Goal: Task Accomplishment & Management: Use online tool/utility

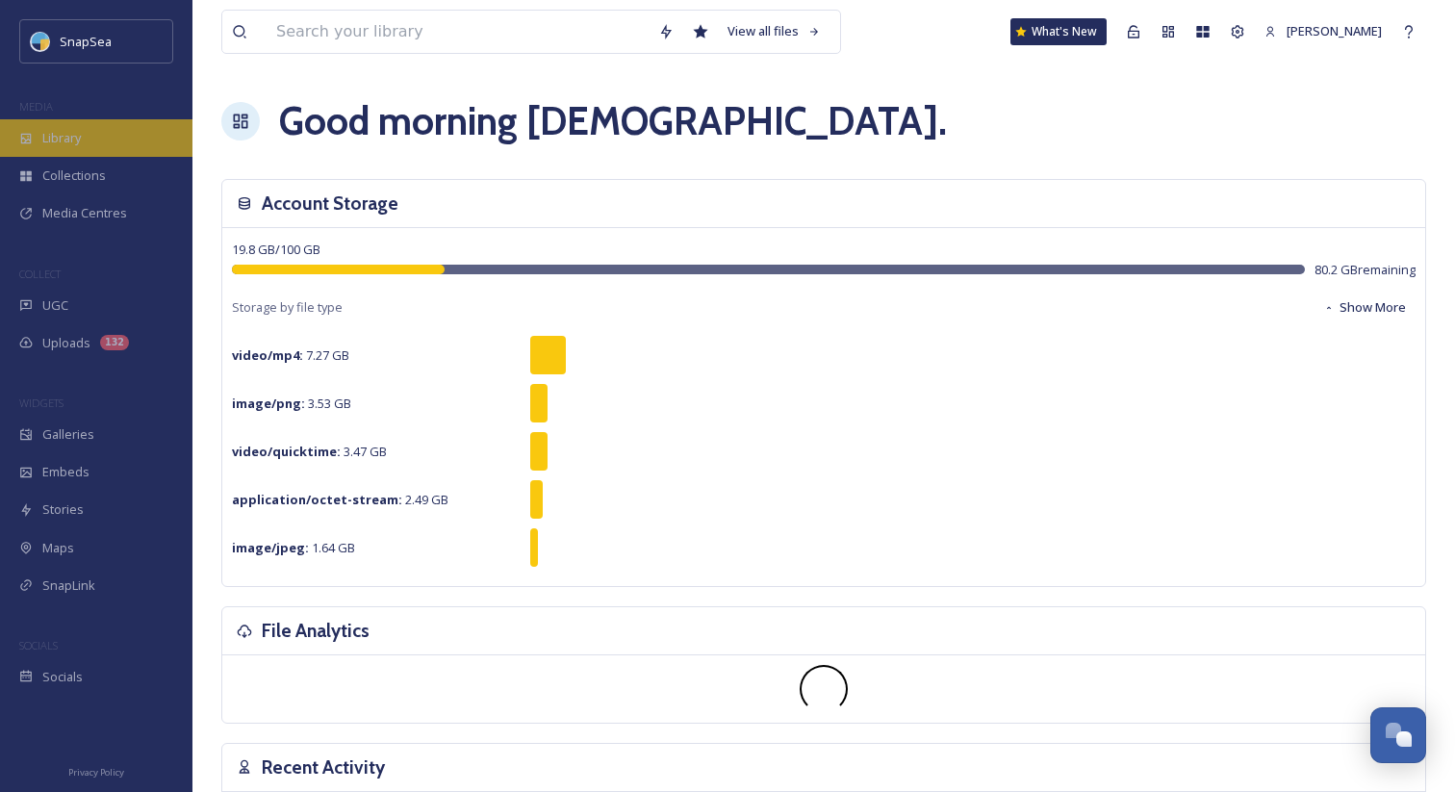
click at [119, 134] on div "Library" at bounding box center [96, 138] width 192 height 38
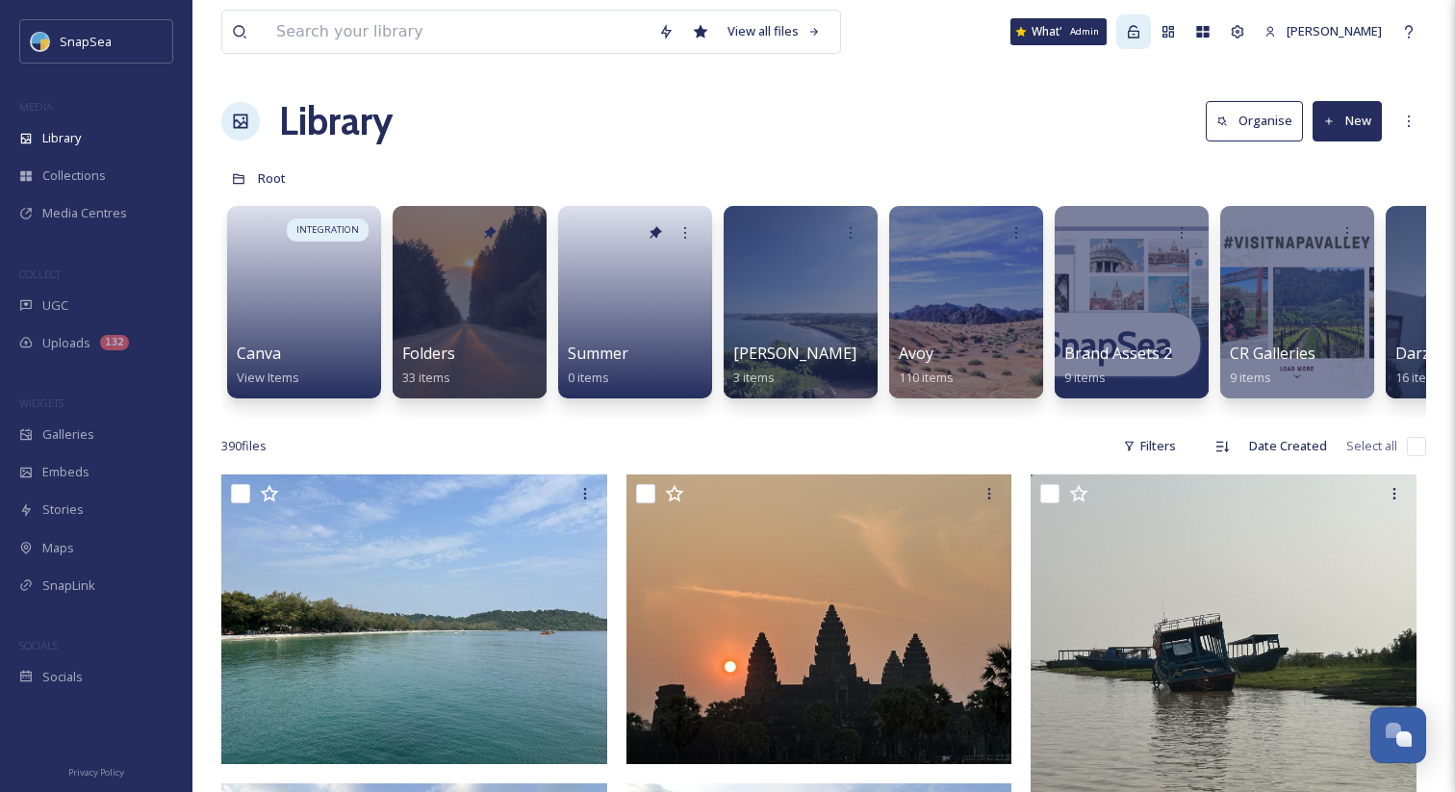
click at [1141, 24] on icon at bounding box center [1133, 31] width 15 height 15
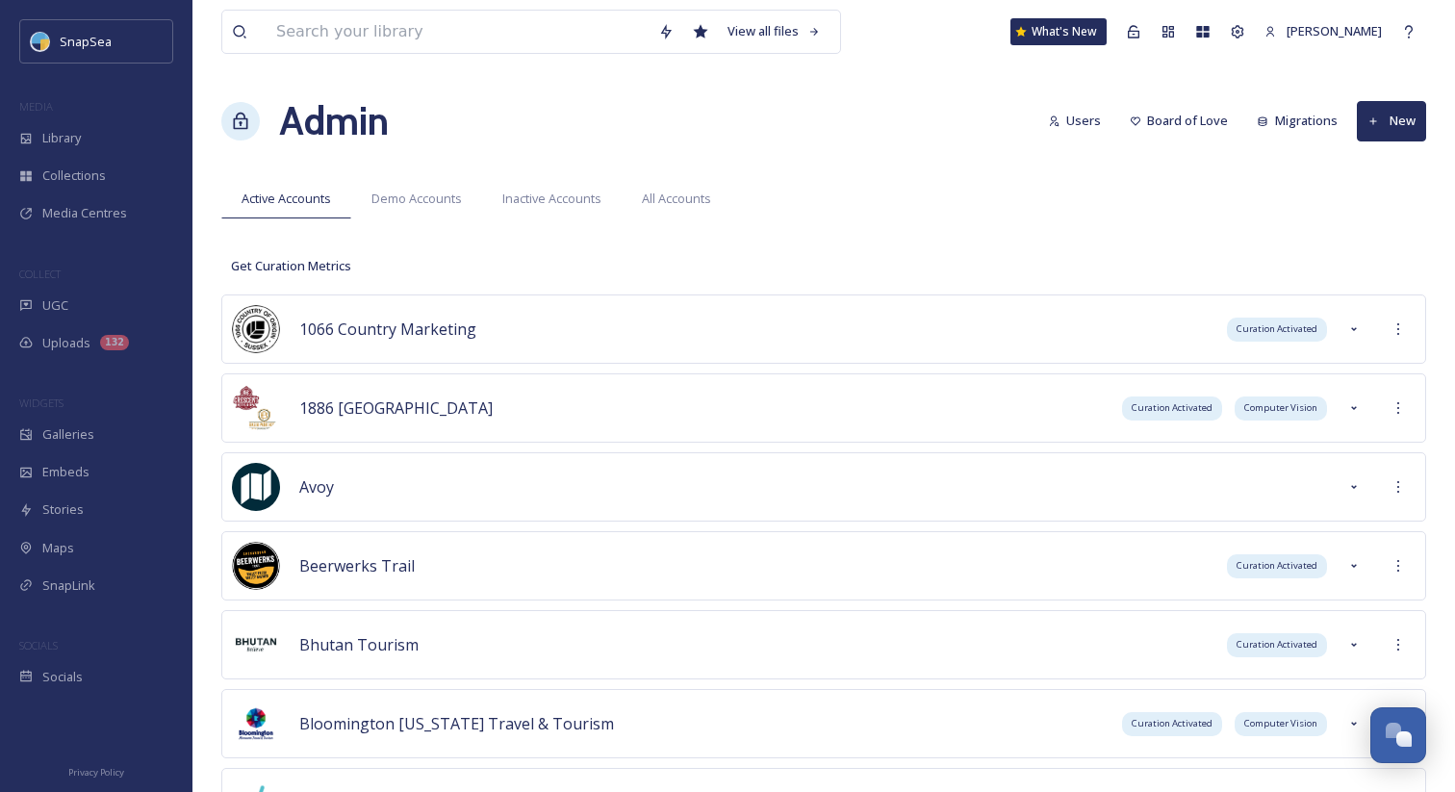
scroll to position [879, 0]
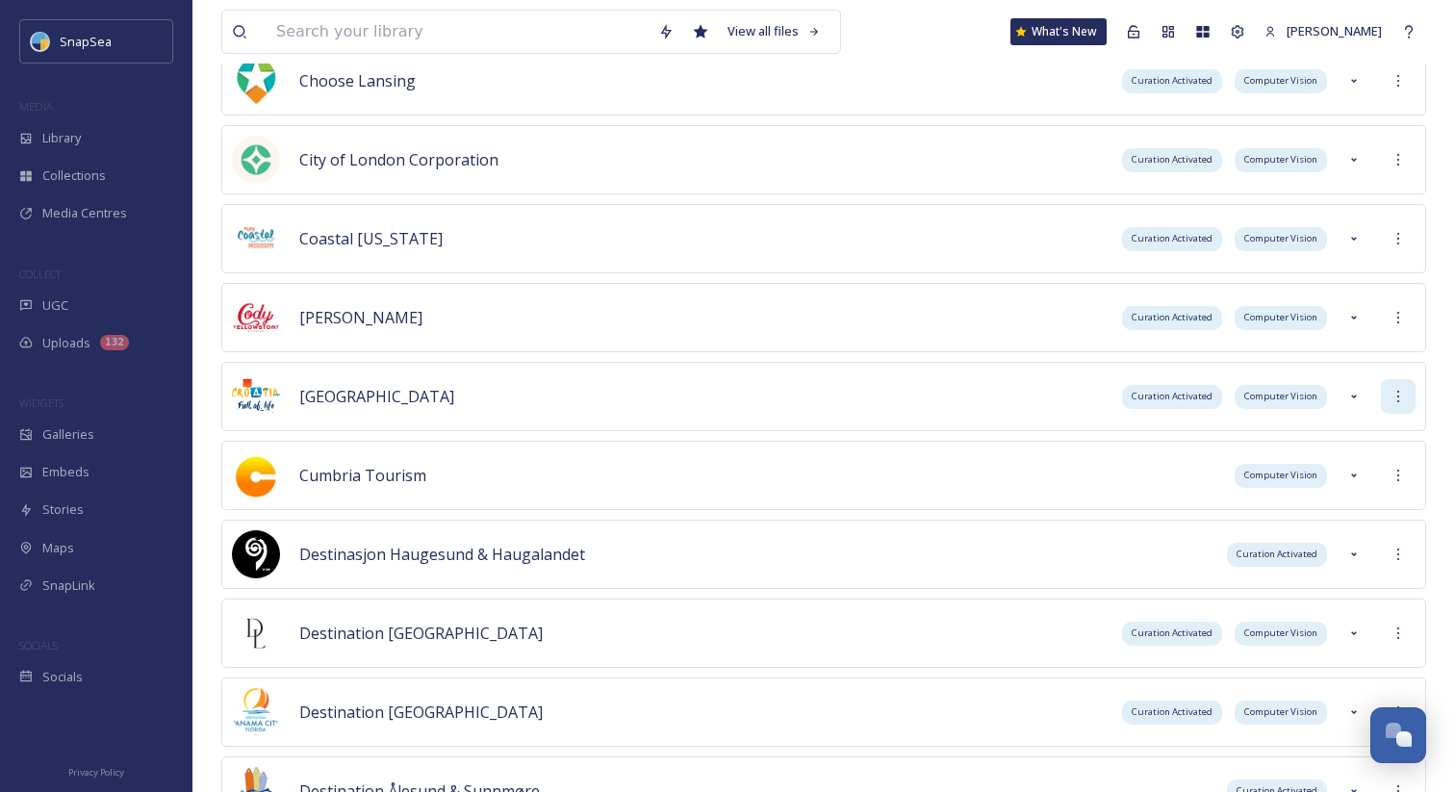
click at [1392, 383] on div at bounding box center [1398, 396] width 35 height 35
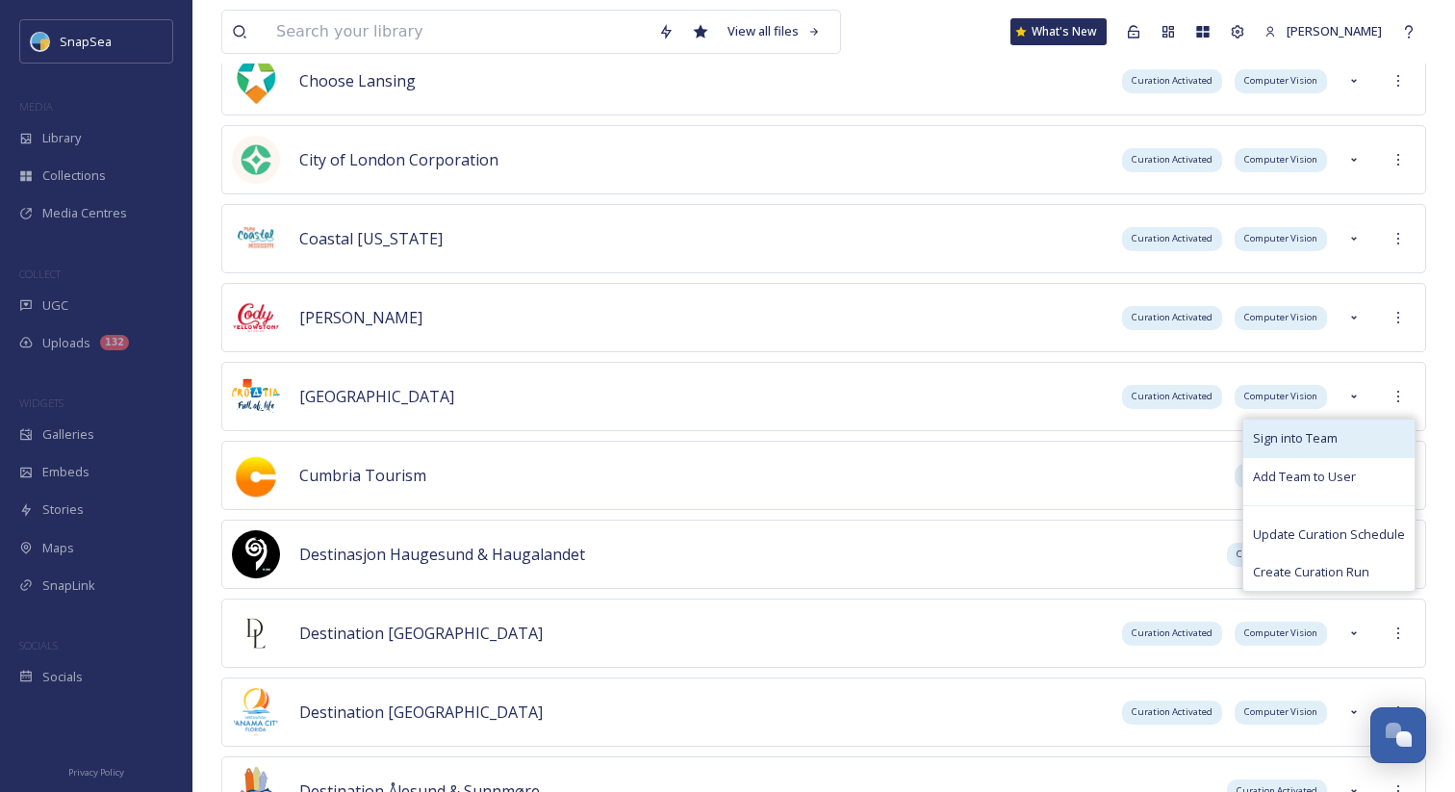
click at [1376, 442] on div "Sign into Team" at bounding box center [1328, 438] width 171 height 38
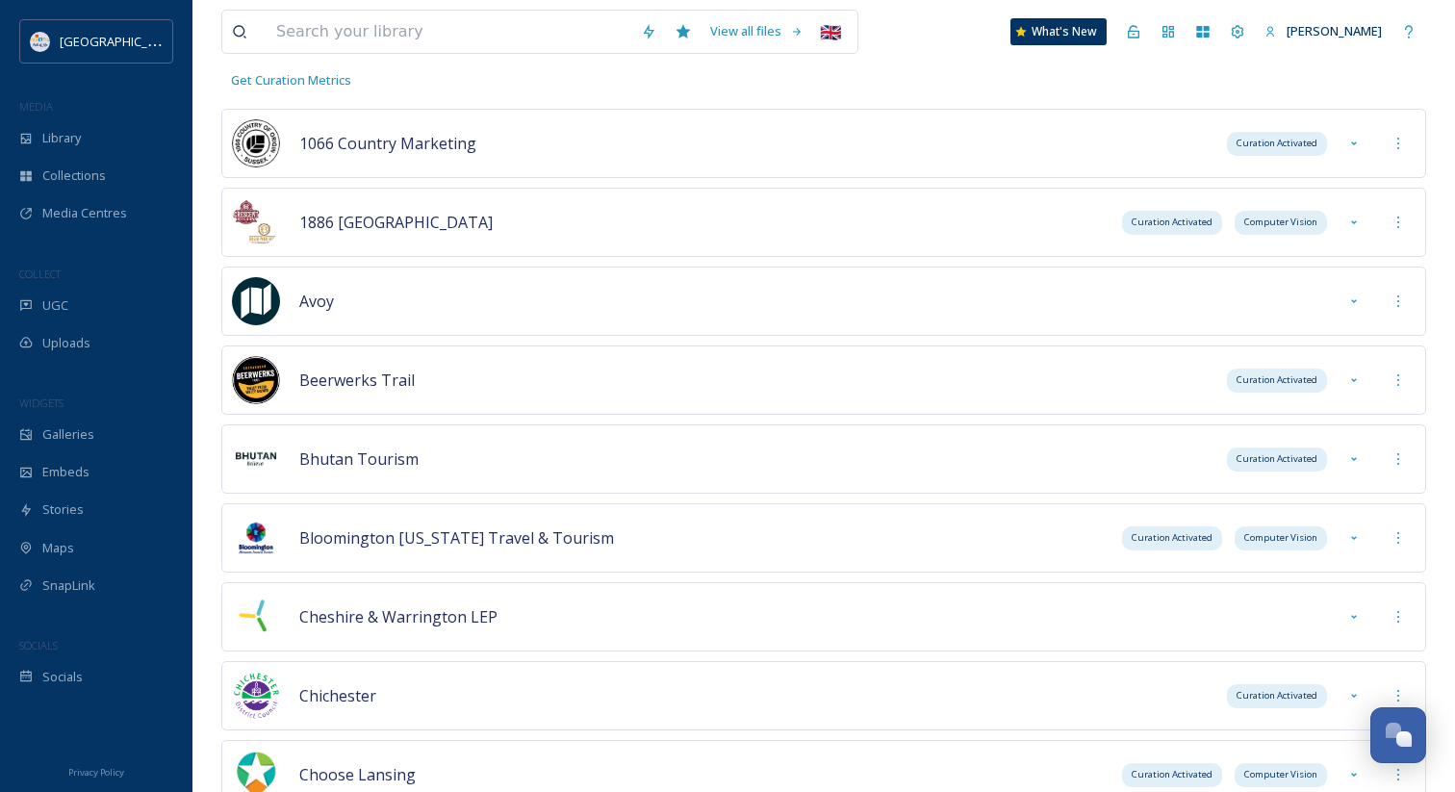
scroll to position [0, 0]
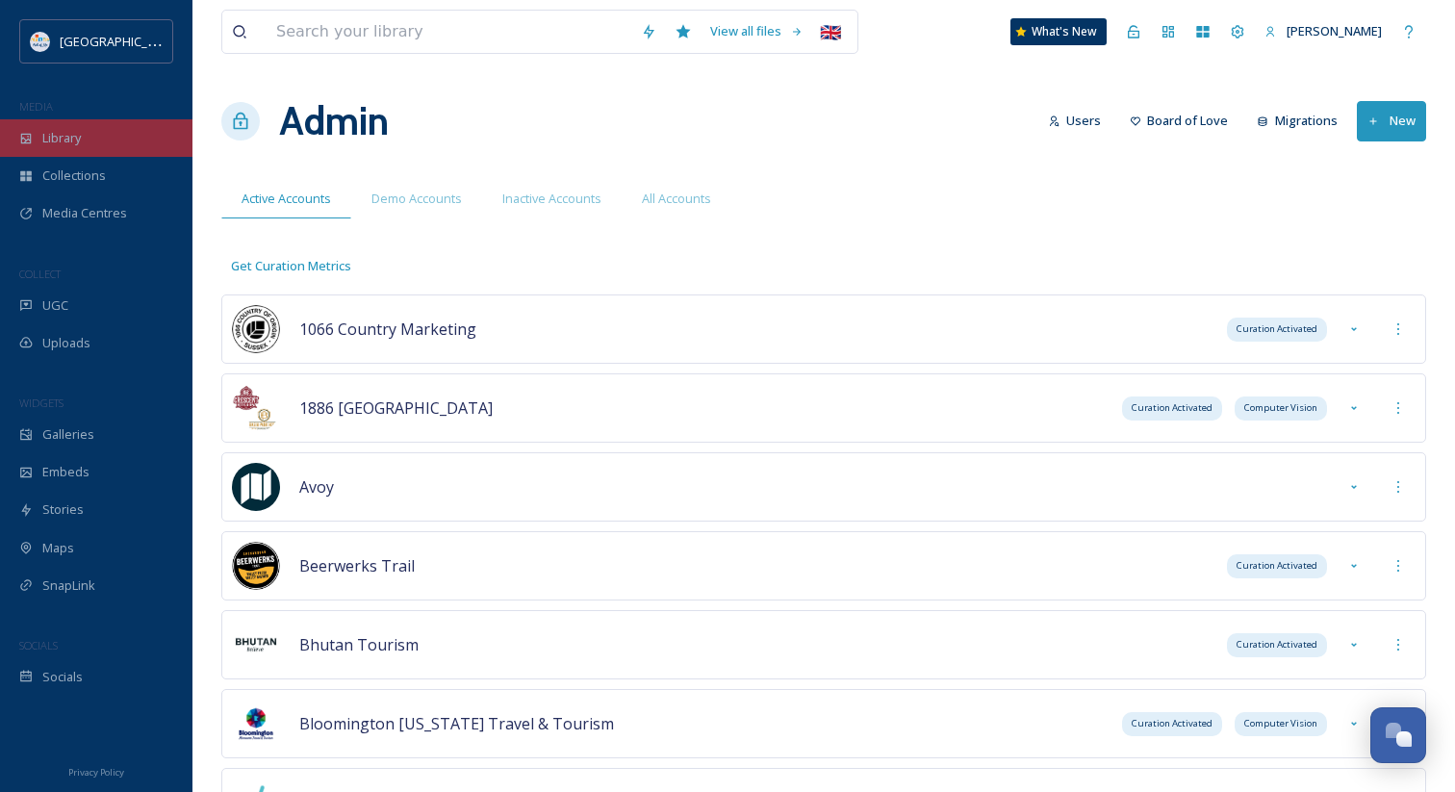
click at [82, 138] on div "Library" at bounding box center [96, 138] width 192 height 38
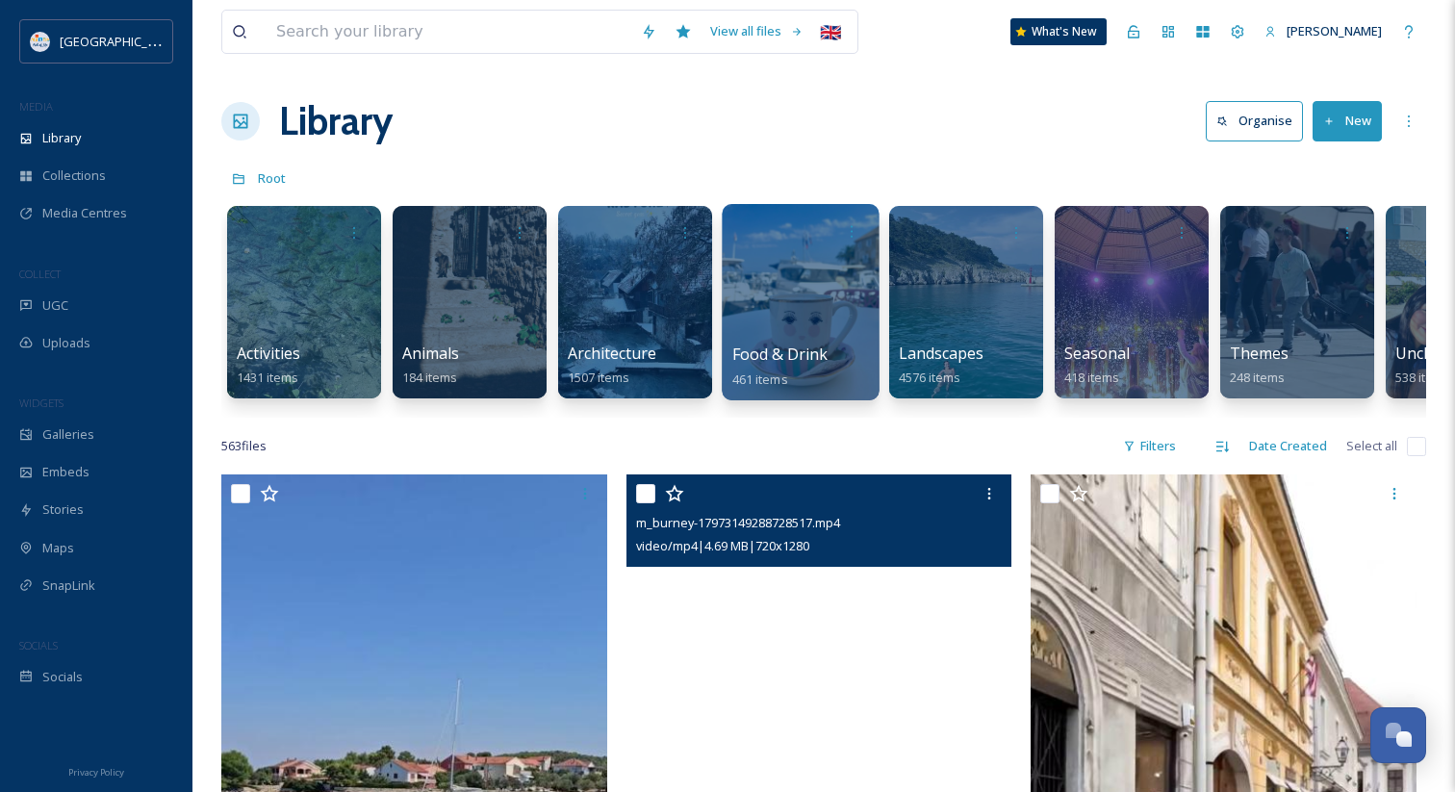
click at [763, 363] on span "Food & Drink" at bounding box center [780, 353] width 96 height 21
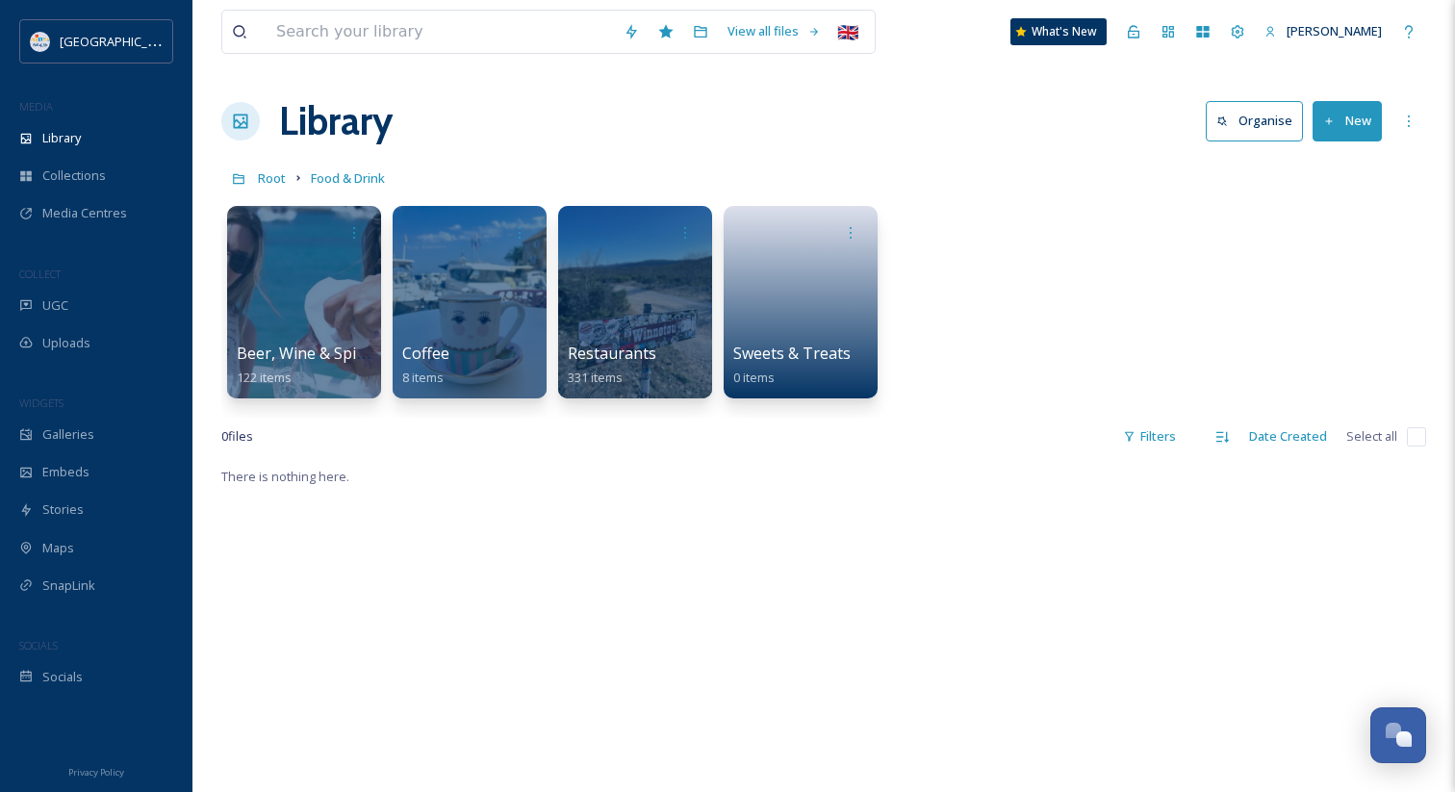
click at [1339, 142] on div "Library Organise New" at bounding box center [823, 121] width 1205 height 58
click at [1339, 131] on button "New" at bounding box center [1346, 120] width 69 height 39
click at [1339, 166] on span "File Upload" at bounding box center [1338, 166] width 63 height 18
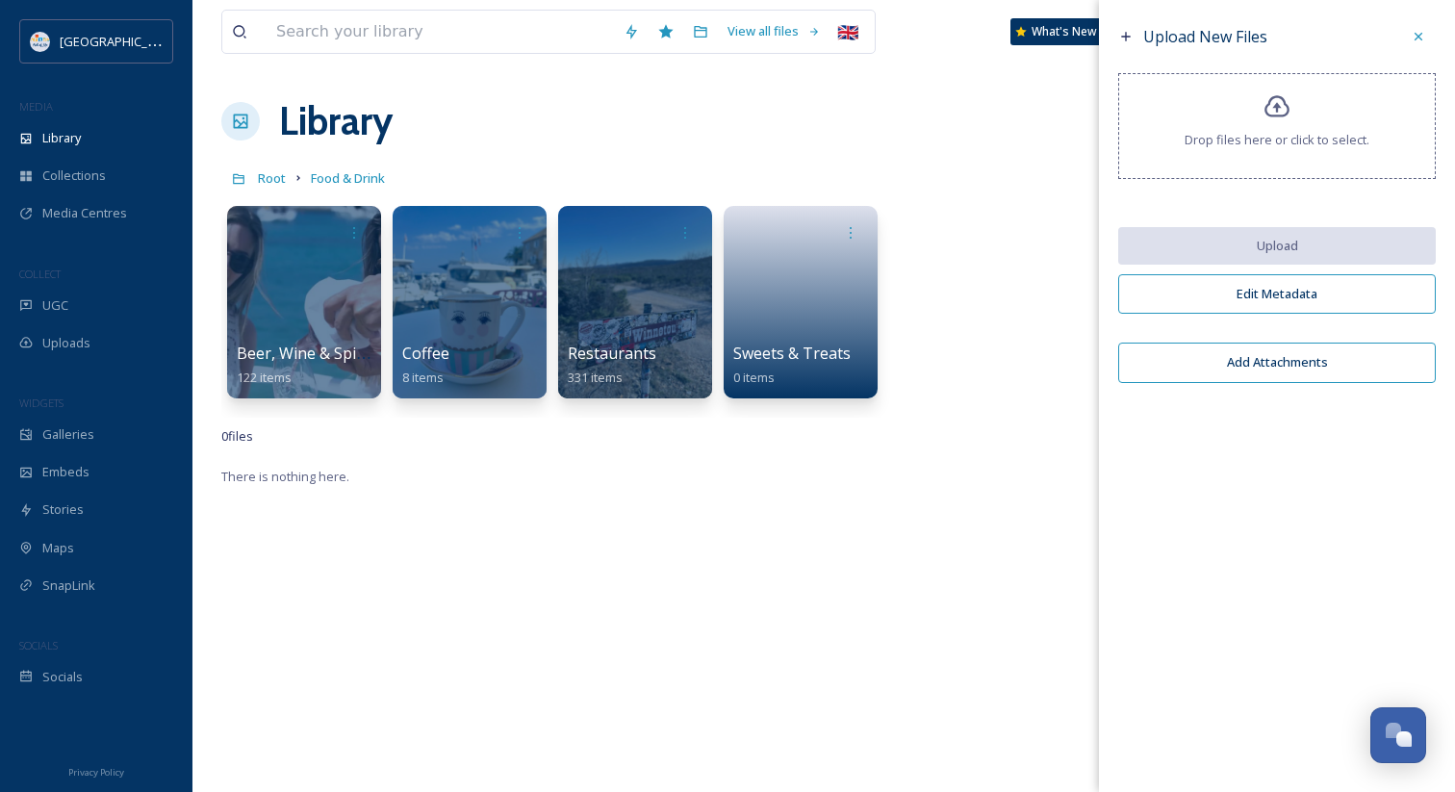
click at [947, 186] on div "Root Food & Drink" at bounding box center [823, 178] width 1205 height 37
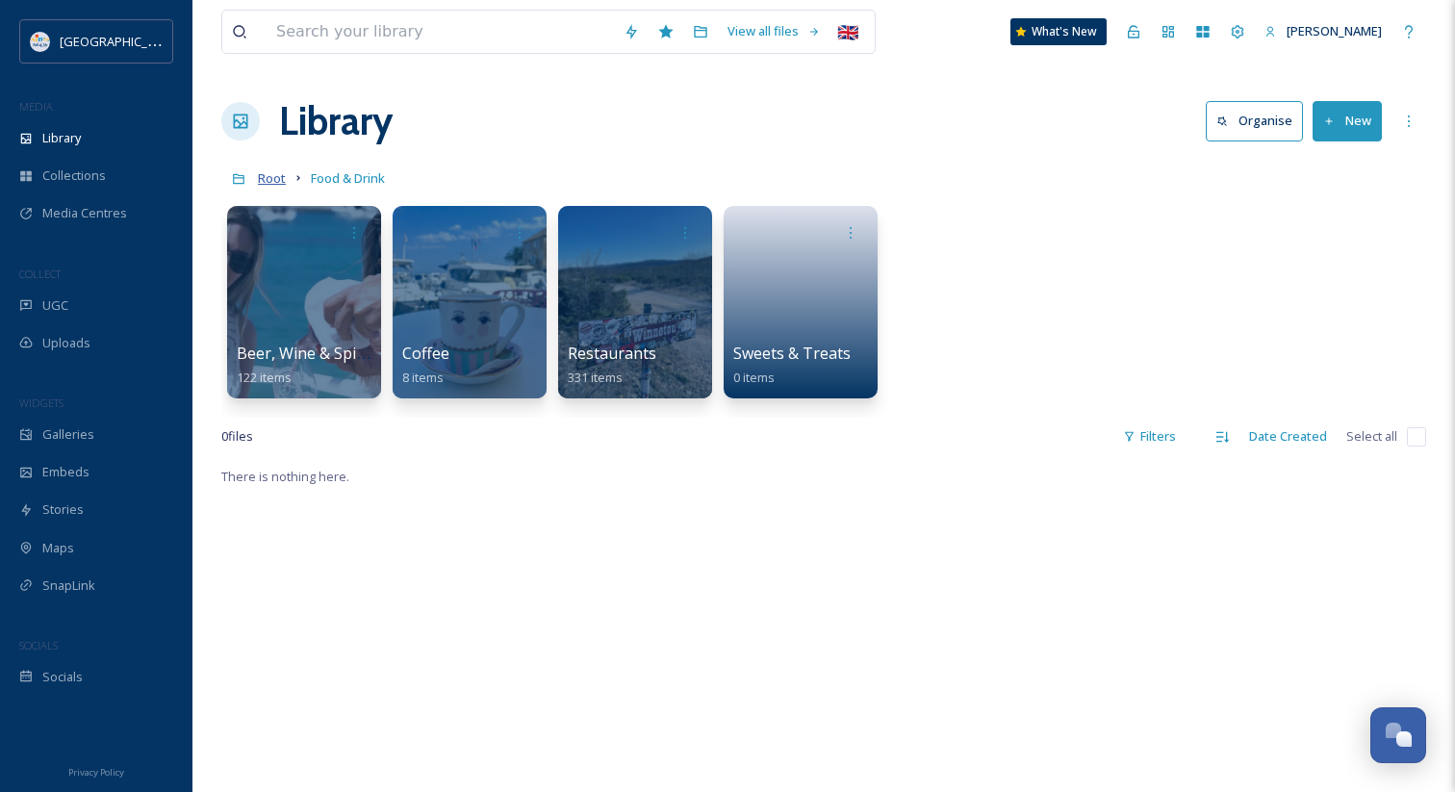
click at [275, 175] on span "Root" at bounding box center [272, 177] width 28 height 17
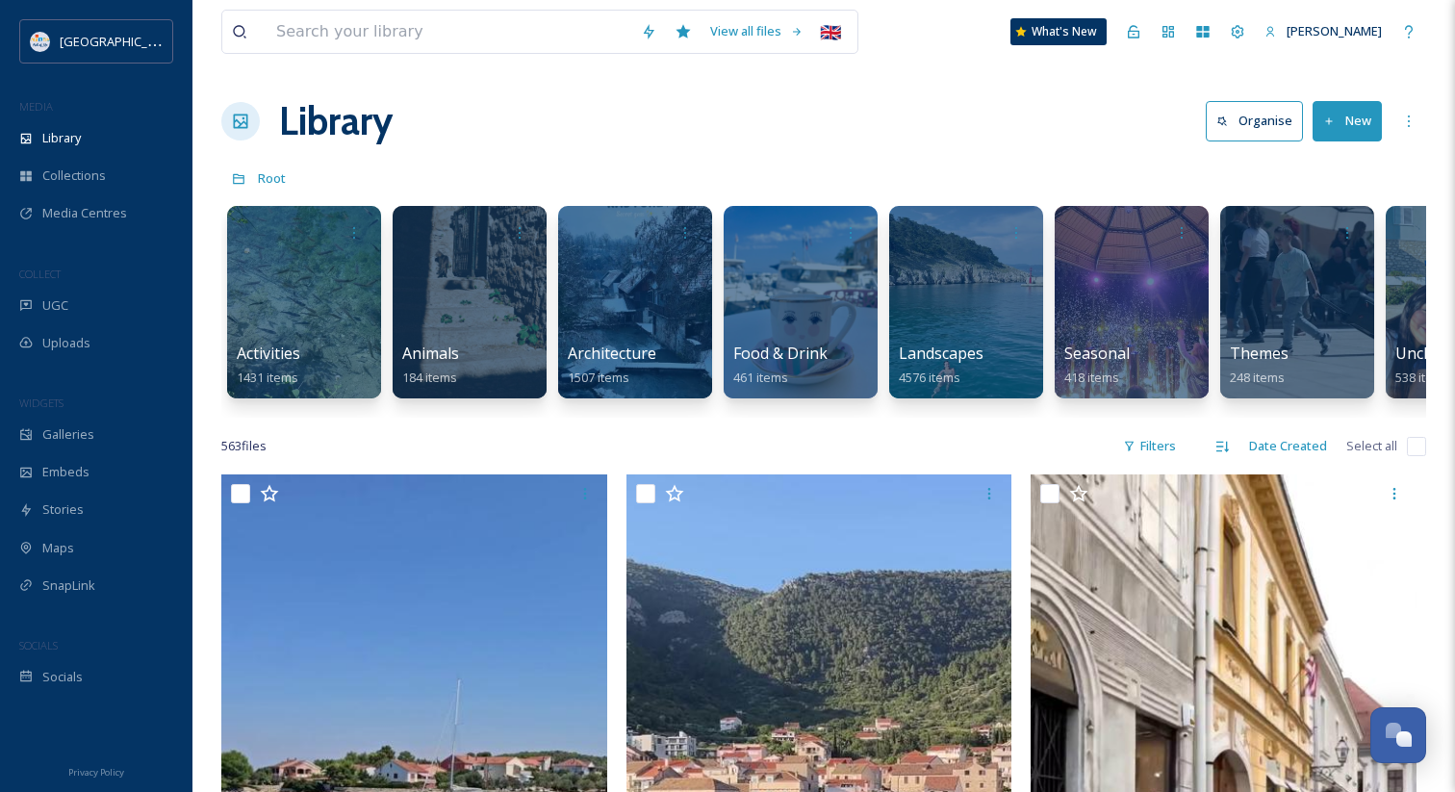
click at [480, 166] on div "Root" at bounding box center [823, 178] width 1205 height 37
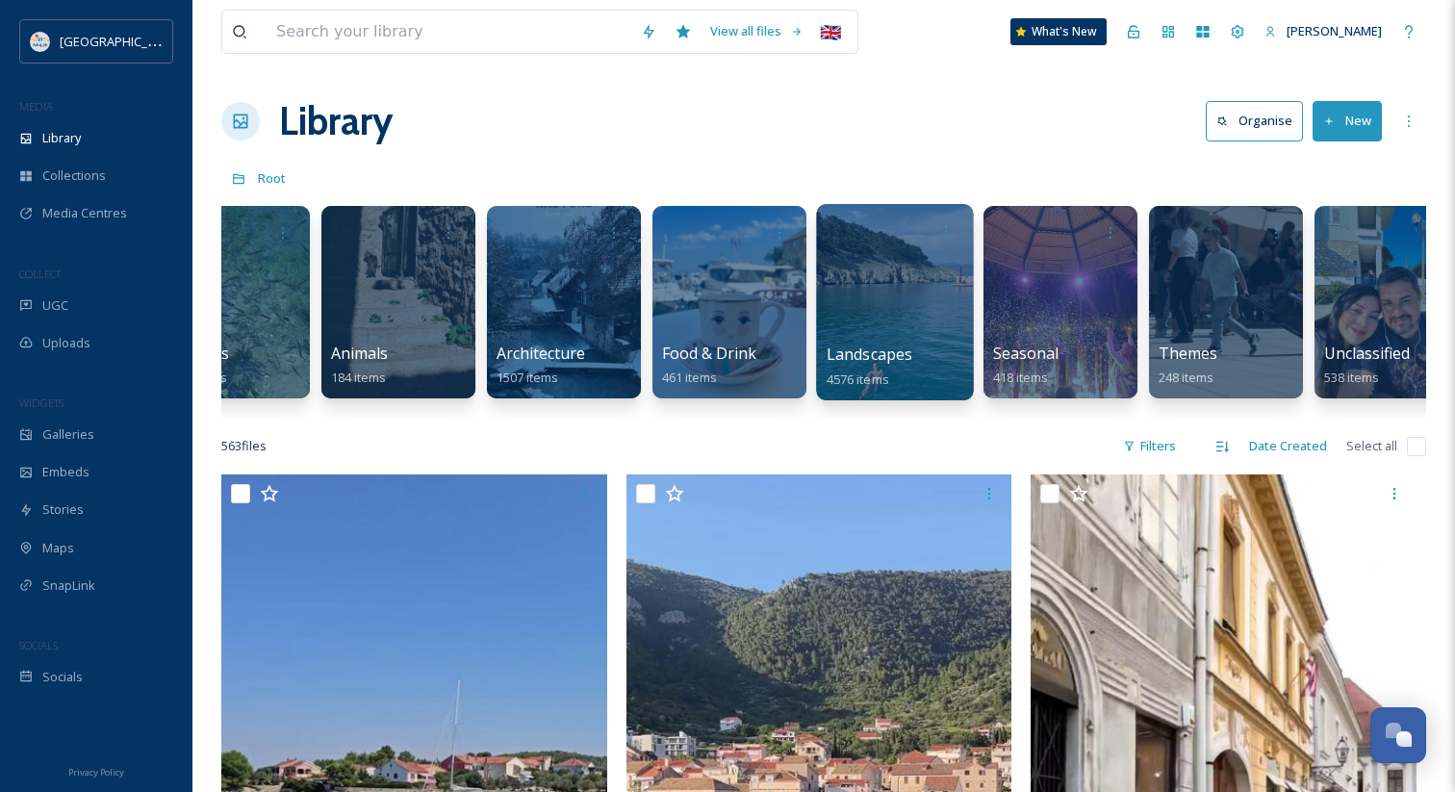
scroll to position [0, 119]
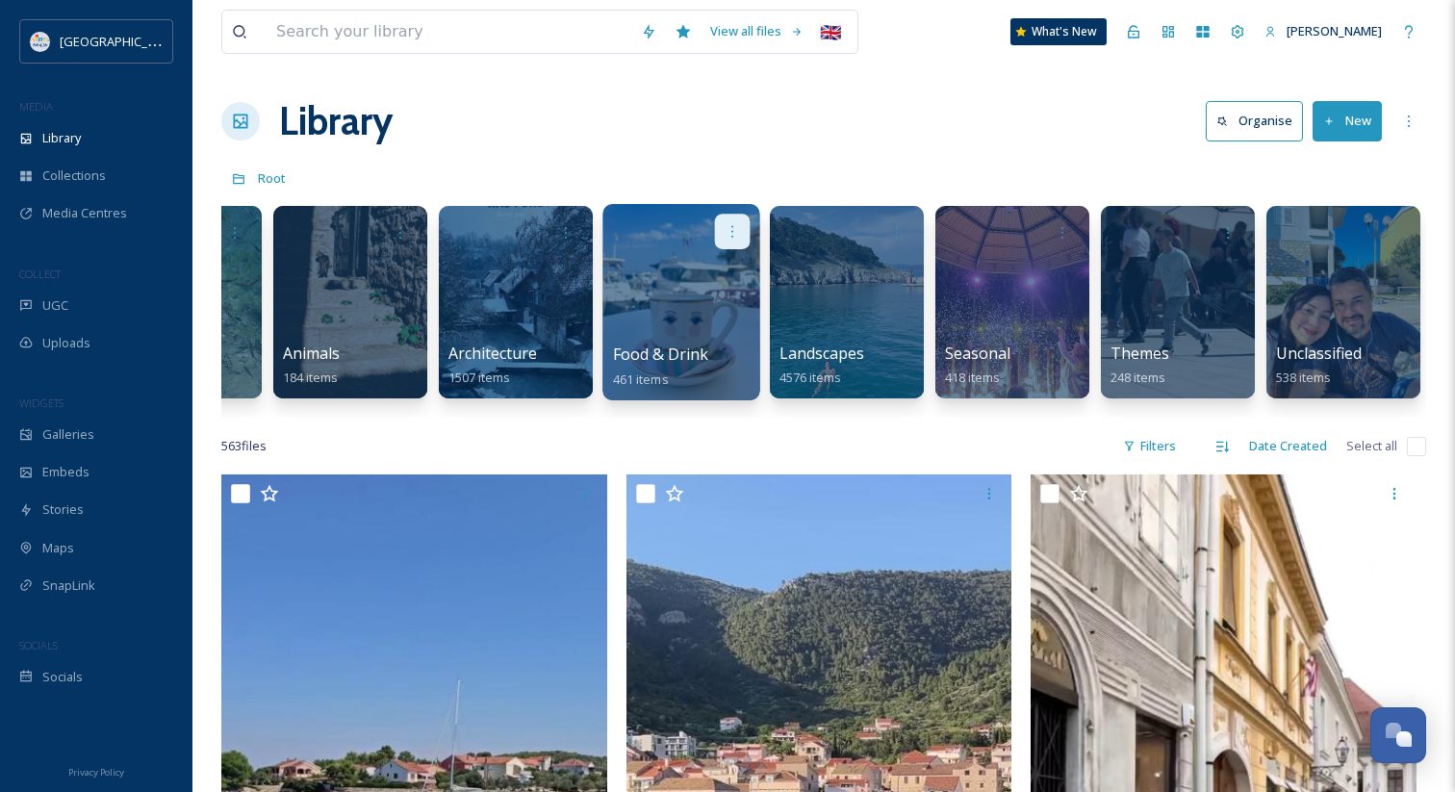
click at [735, 238] on icon at bounding box center [731, 230] width 15 height 15
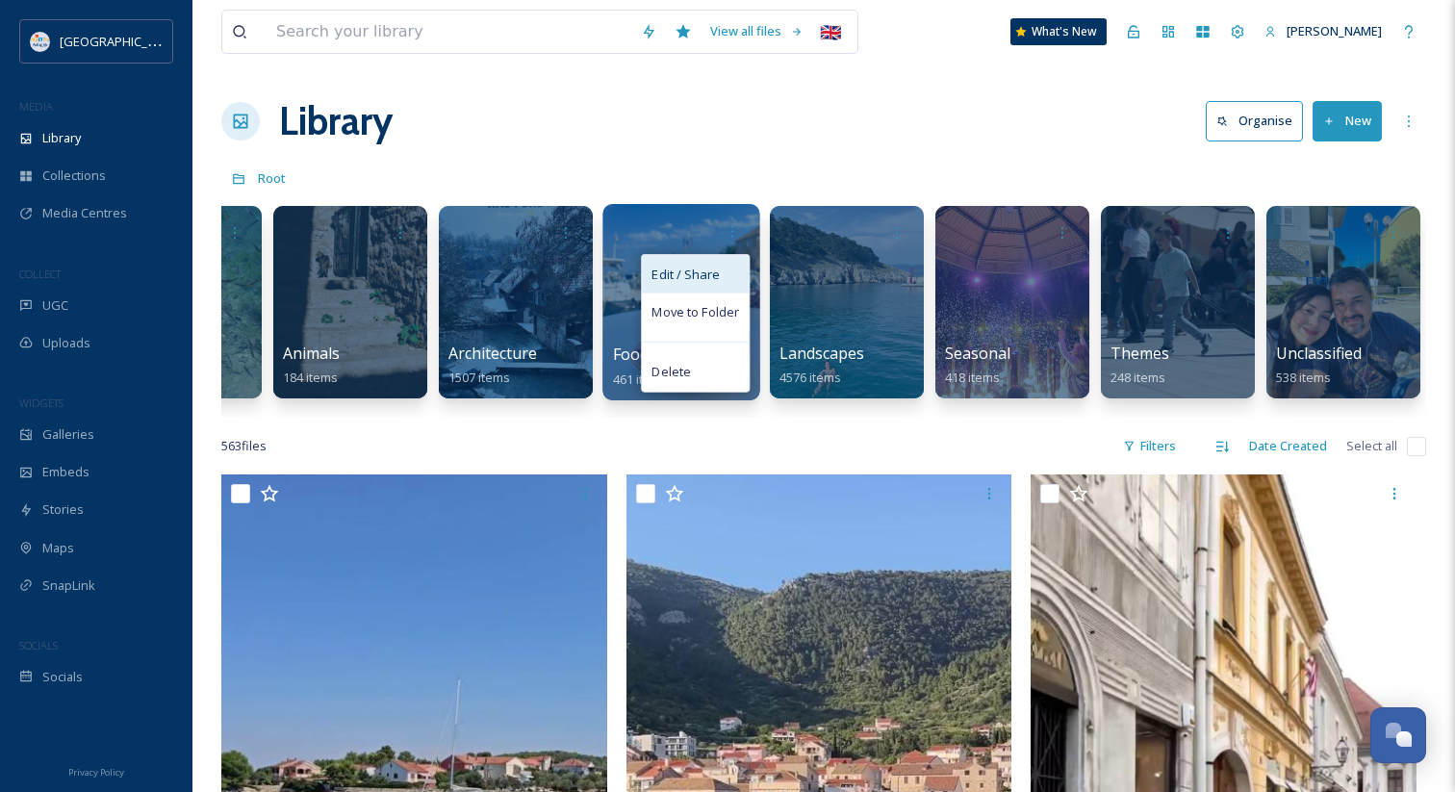
click at [728, 279] on div "Edit / Share" at bounding box center [695, 274] width 107 height 38
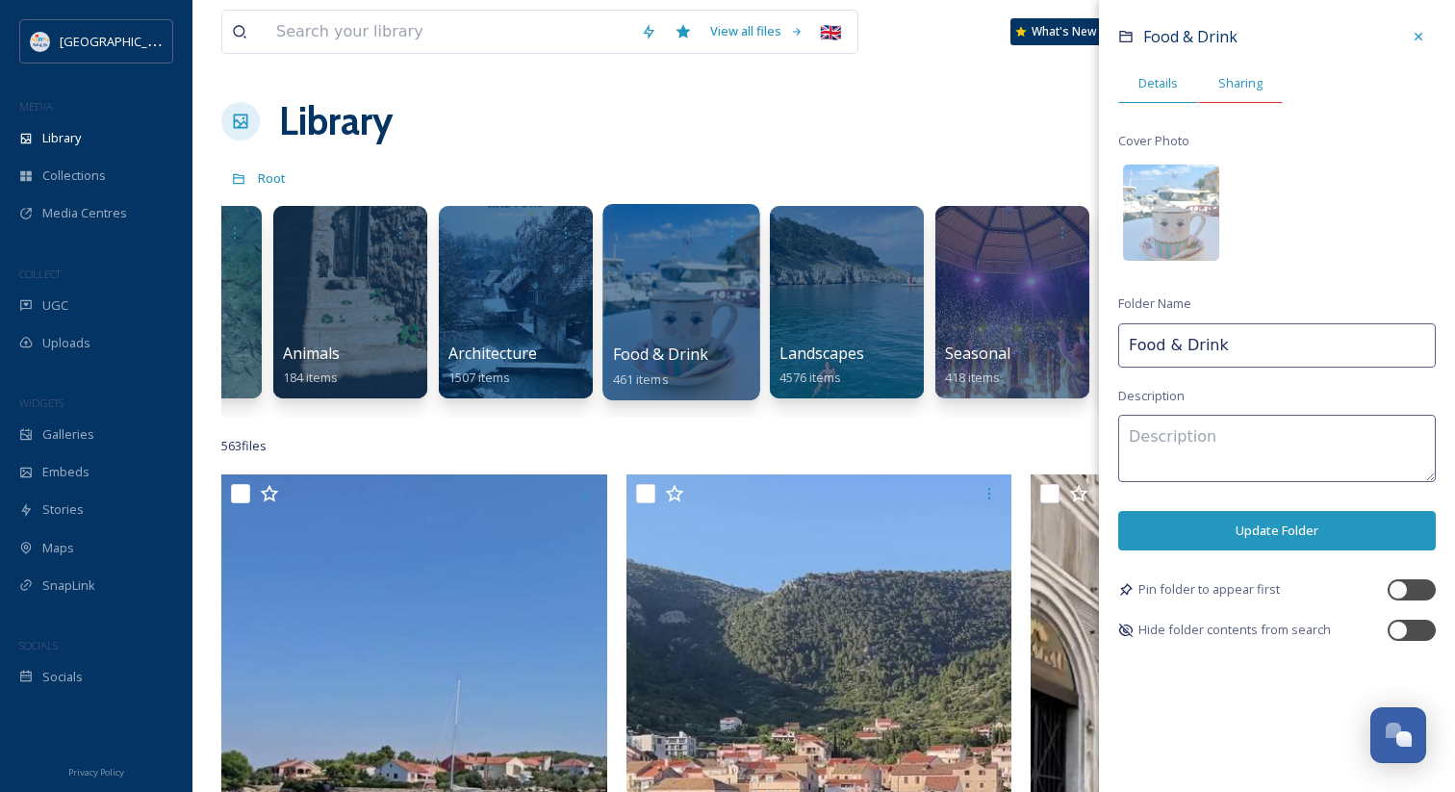
click at [1242, 82] on span "Sharing" at bounding box center [1240, 83] width 44 height 18
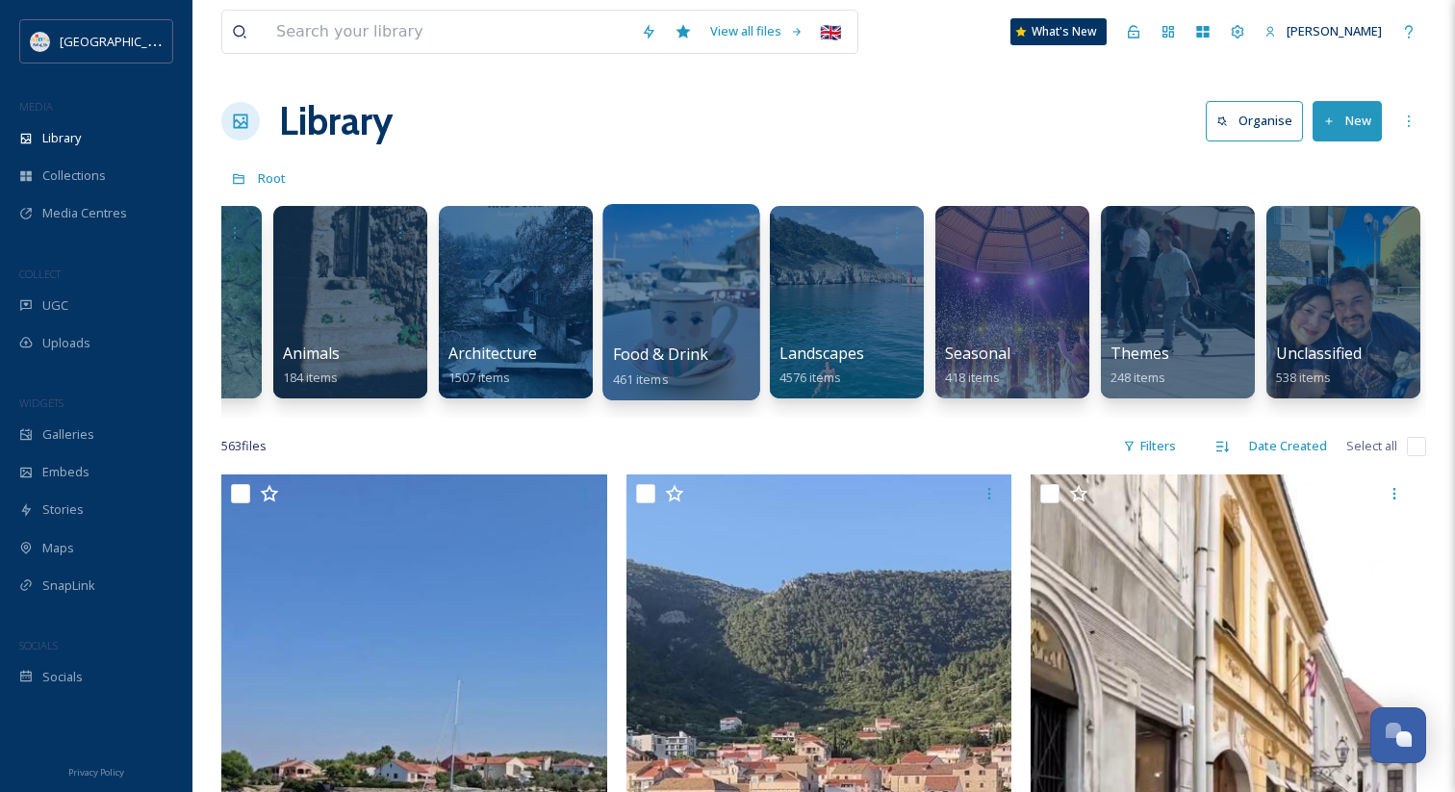
click at [792, 96] on div "Library Organise New" at bounding box center [823, 121] width 1205 height 58
click at [117, 334] on div "Uploads" at bounding box center [96, 343] width 192 height 38
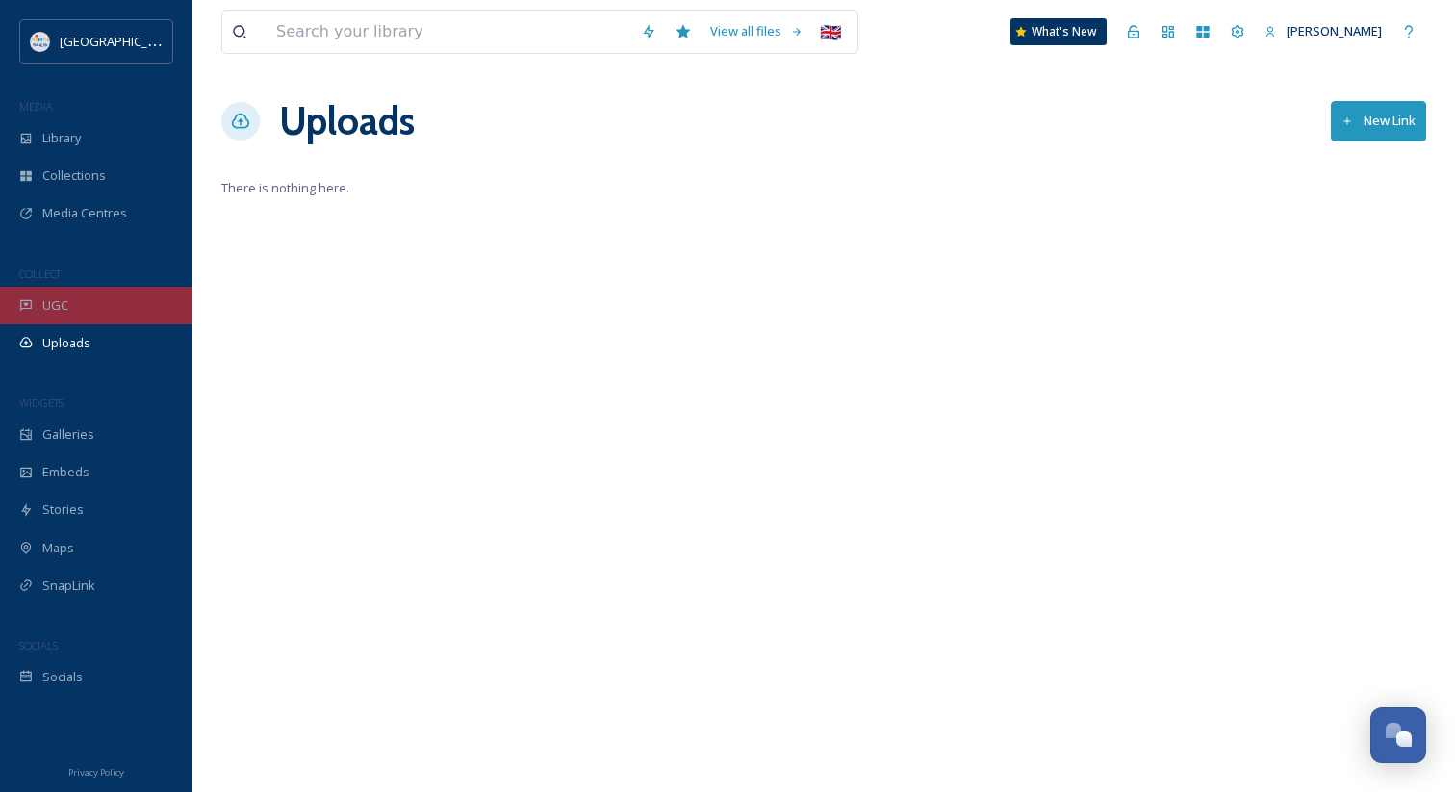
click at [143, 291] on div "UGC" at bounding box center [96, 306] width 192 height 38
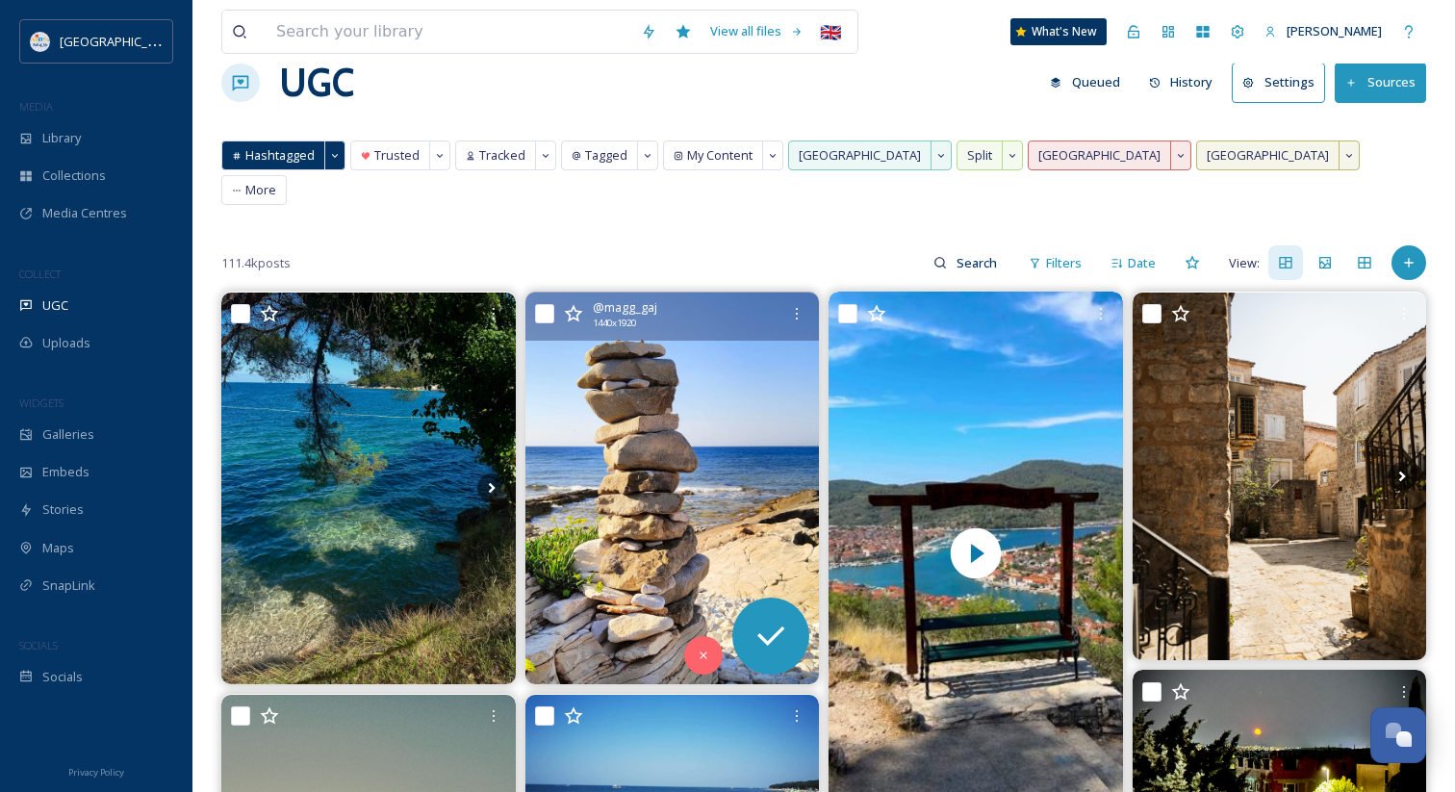
scroll to position [68, 0]
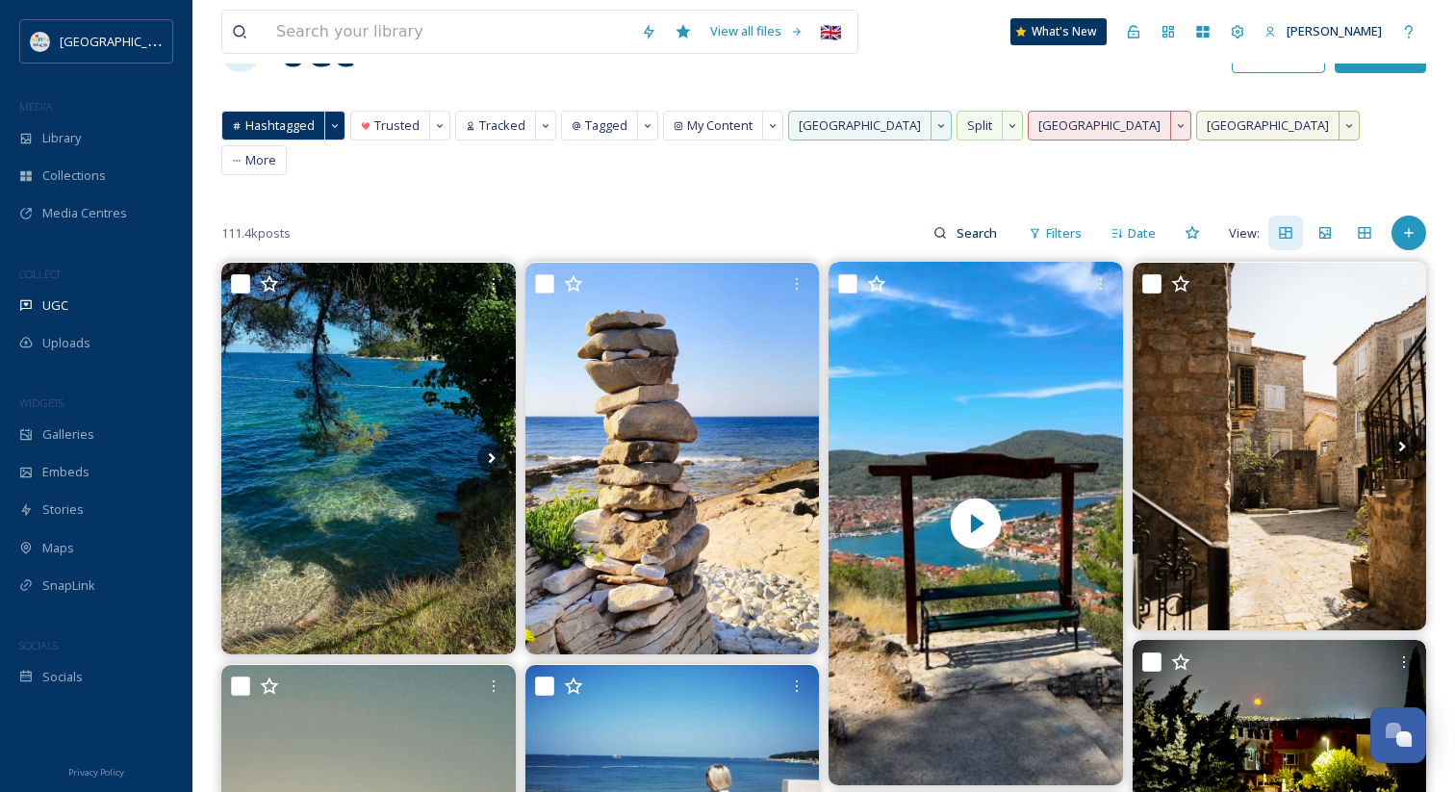
click at [672, 214] on div "111.4k posts Filters Date View:" at bounding box center [823, 233] width 1205 height 38
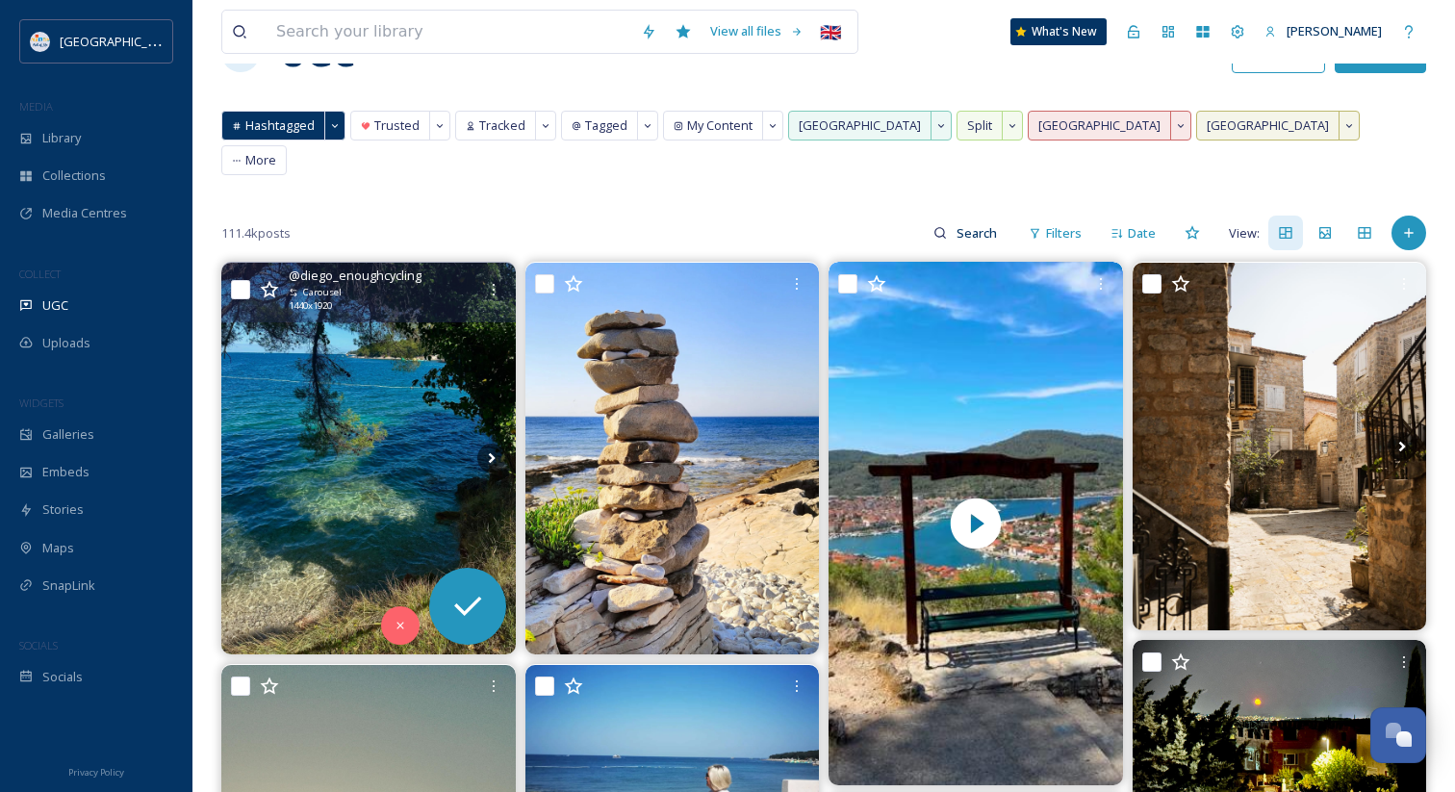
click at [407, 385] on img at bounding box center [368, 459] width 294 height 392
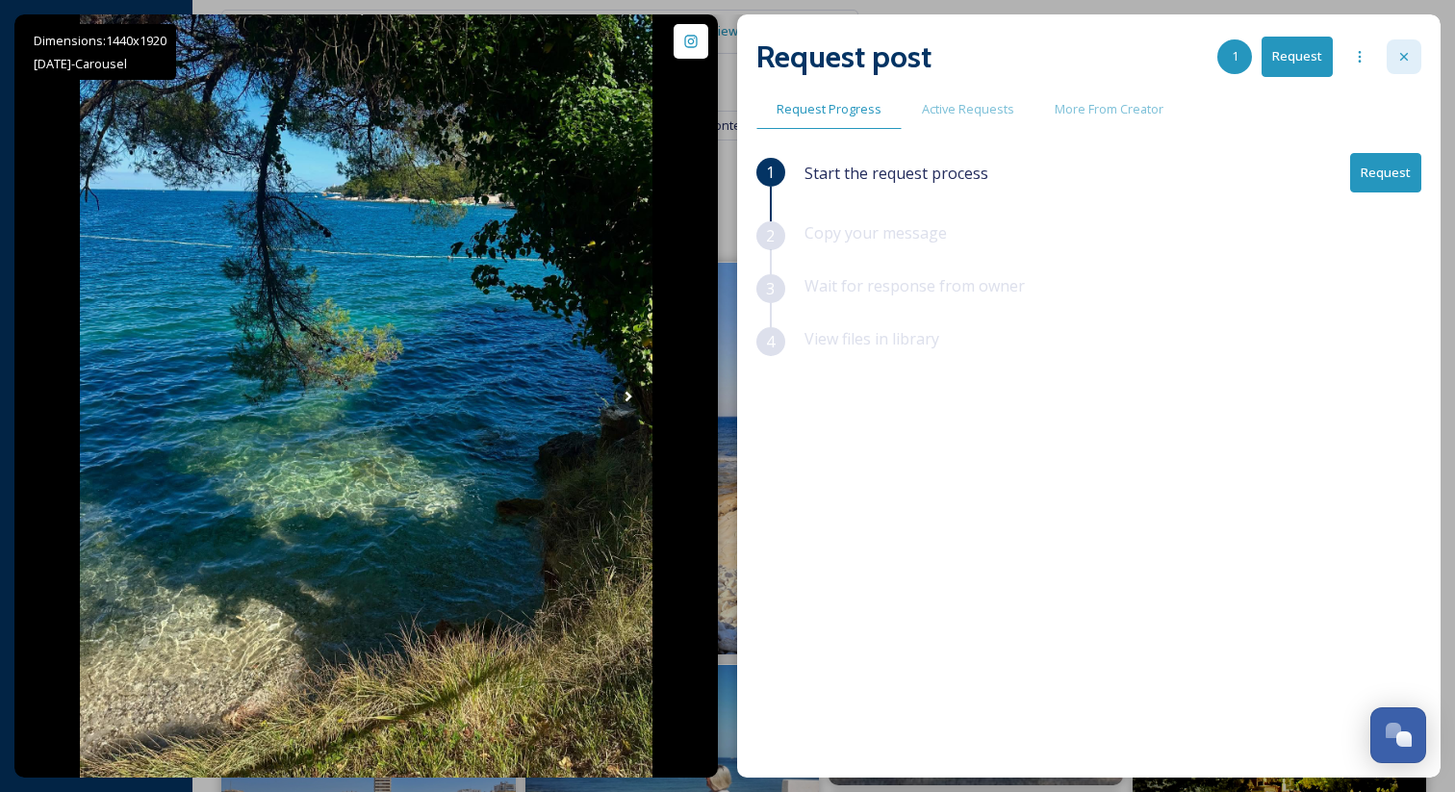
click at [1410, 46] on div at bounding box center [1403, 56] width 35 height 35
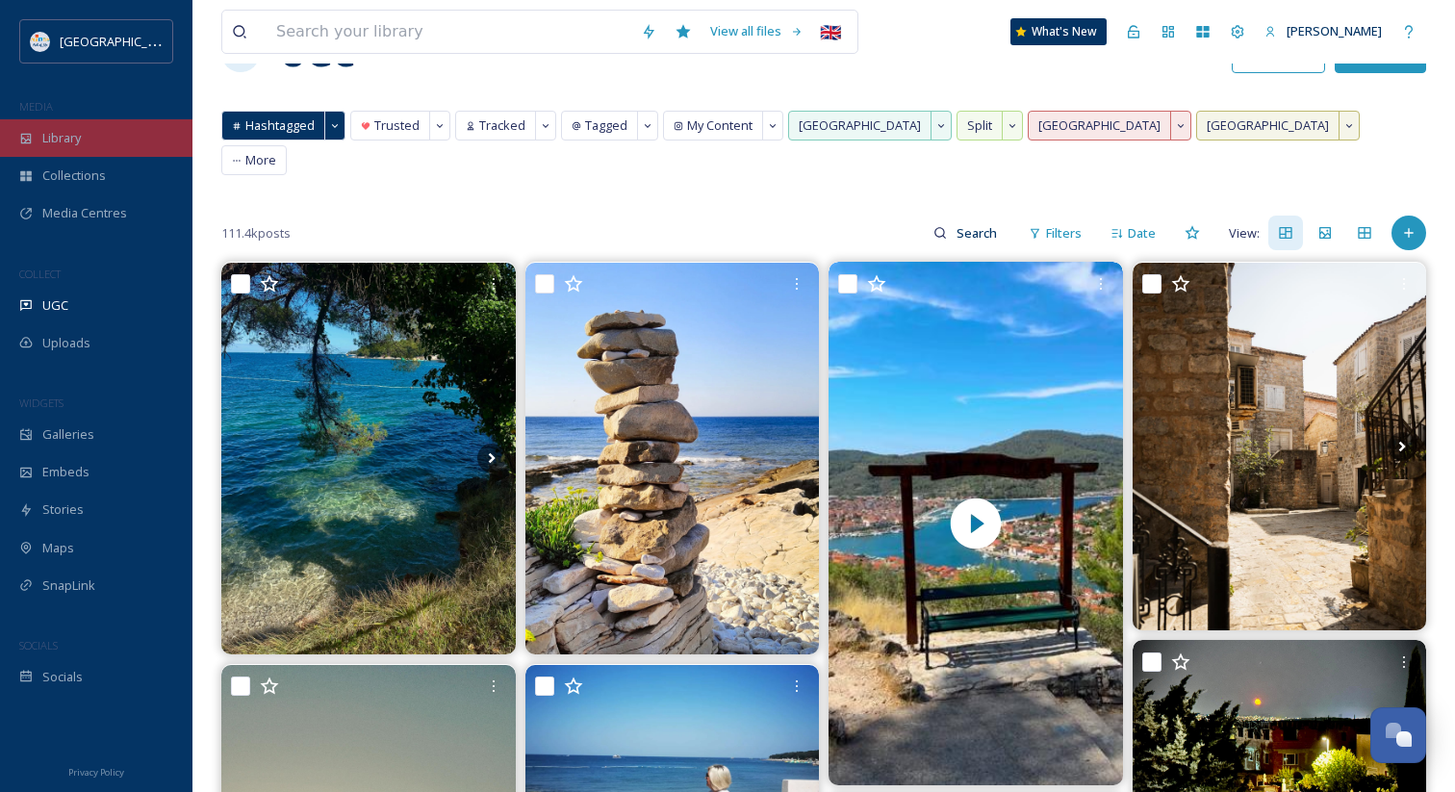
click at [81, 149] on div "Library" at bounding box center [96, 138] width 192 height 38
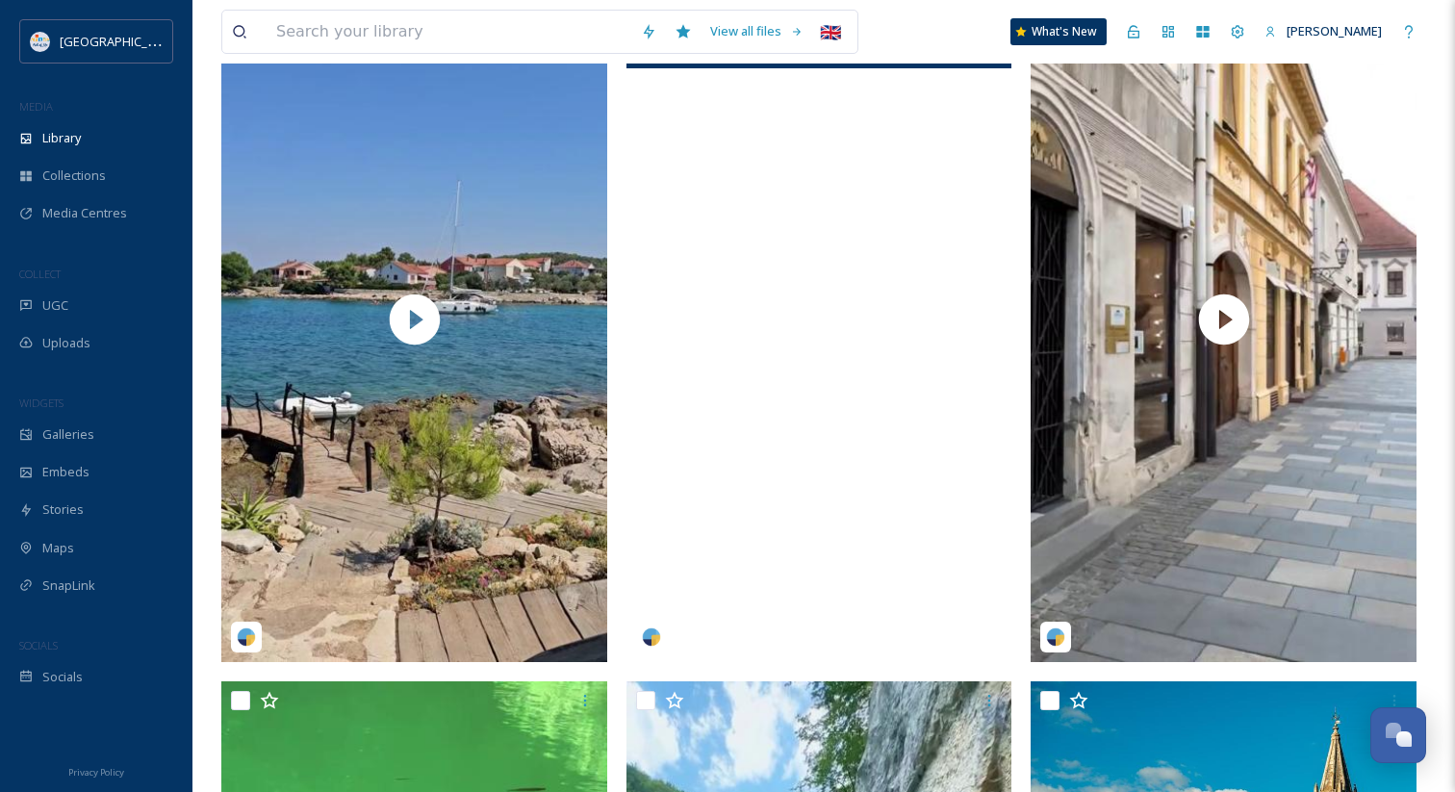
scroll to position [495, 0]
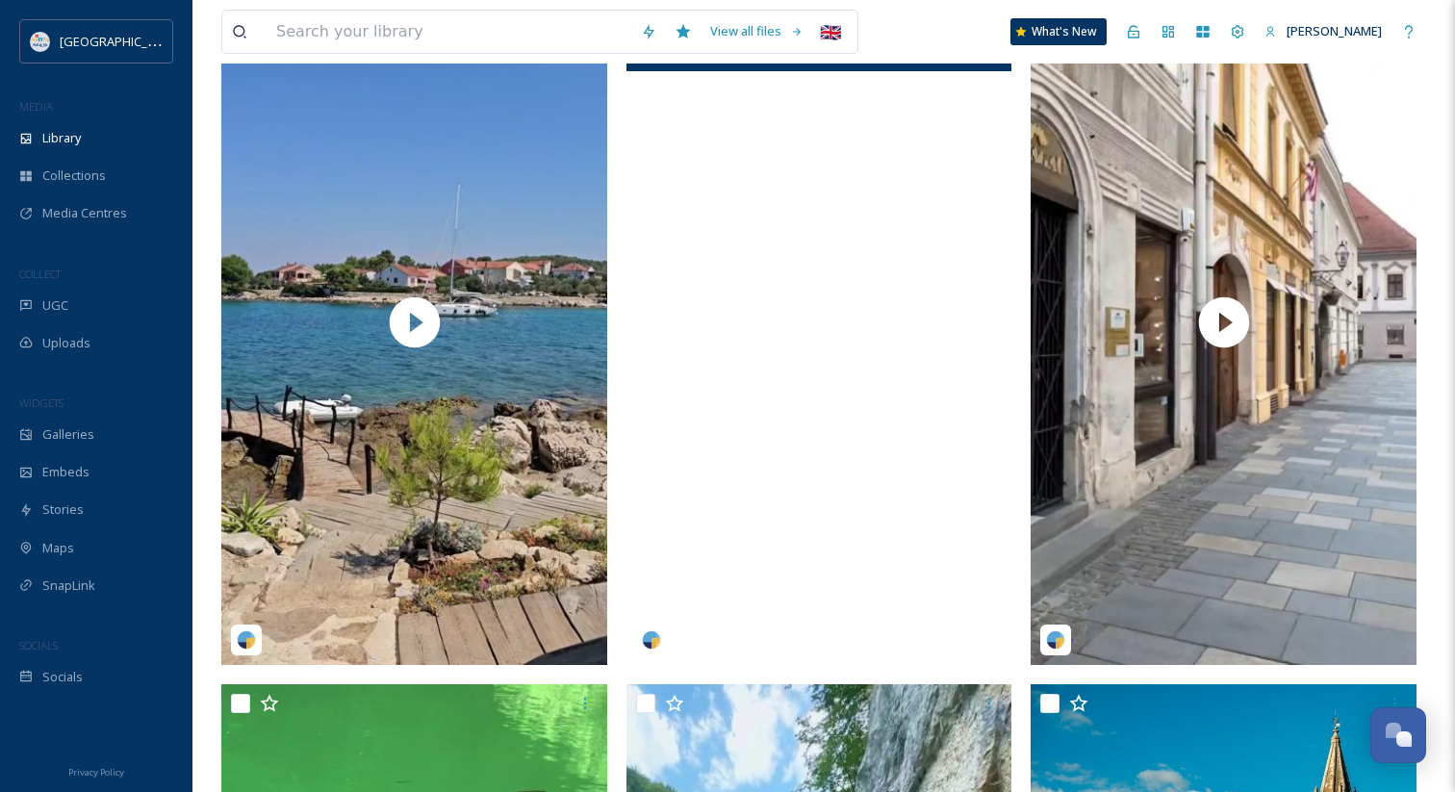
click at [779, 547] on video "m_burney-17973149288728517.mp4" at bounding box center [819, 322] width 386 height 686
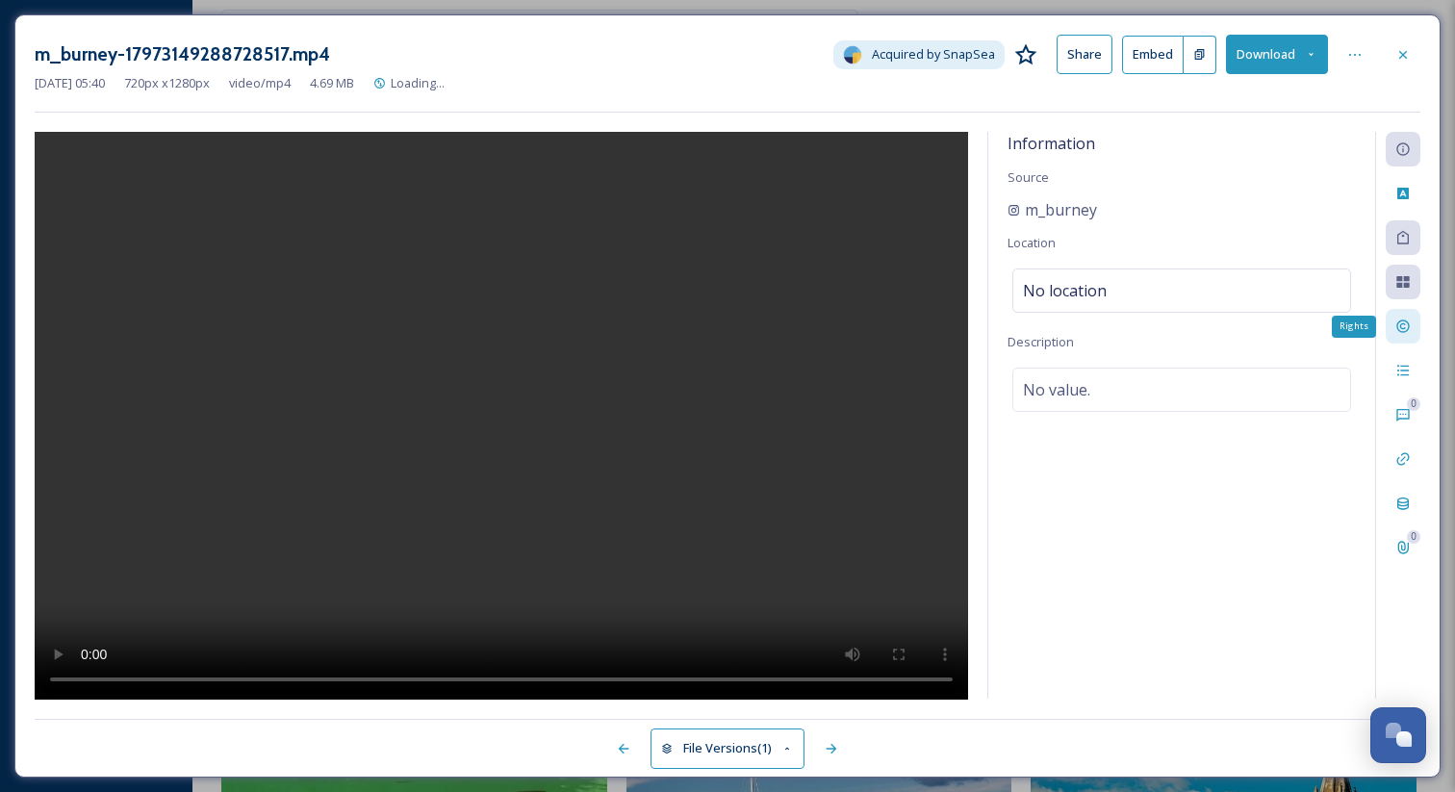
click at [1398, 326] on icon at bounding box center [1402, 325] width 15 height 15
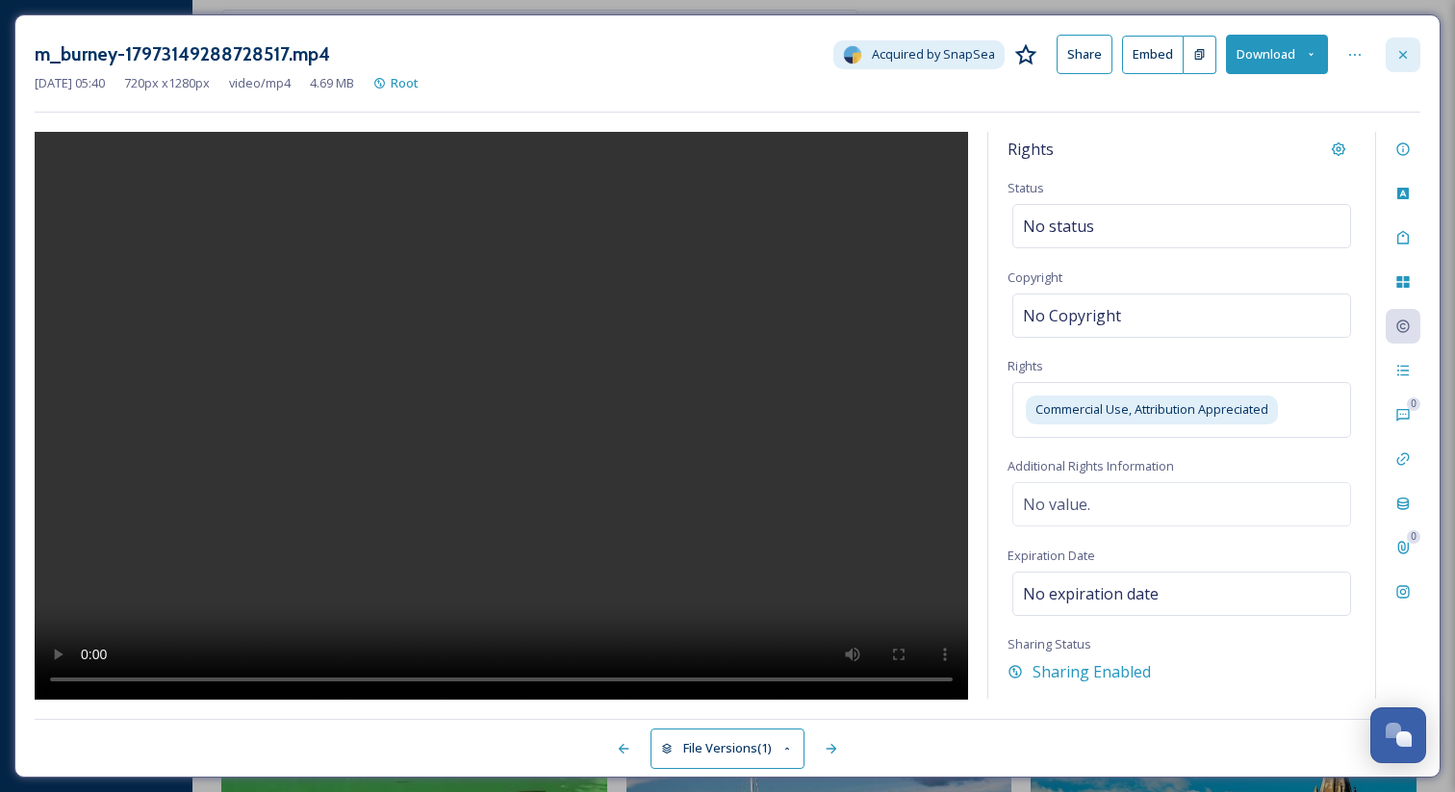
click at [1409, 56] on icon at bounding box center [1402, 54] width 15 height 15
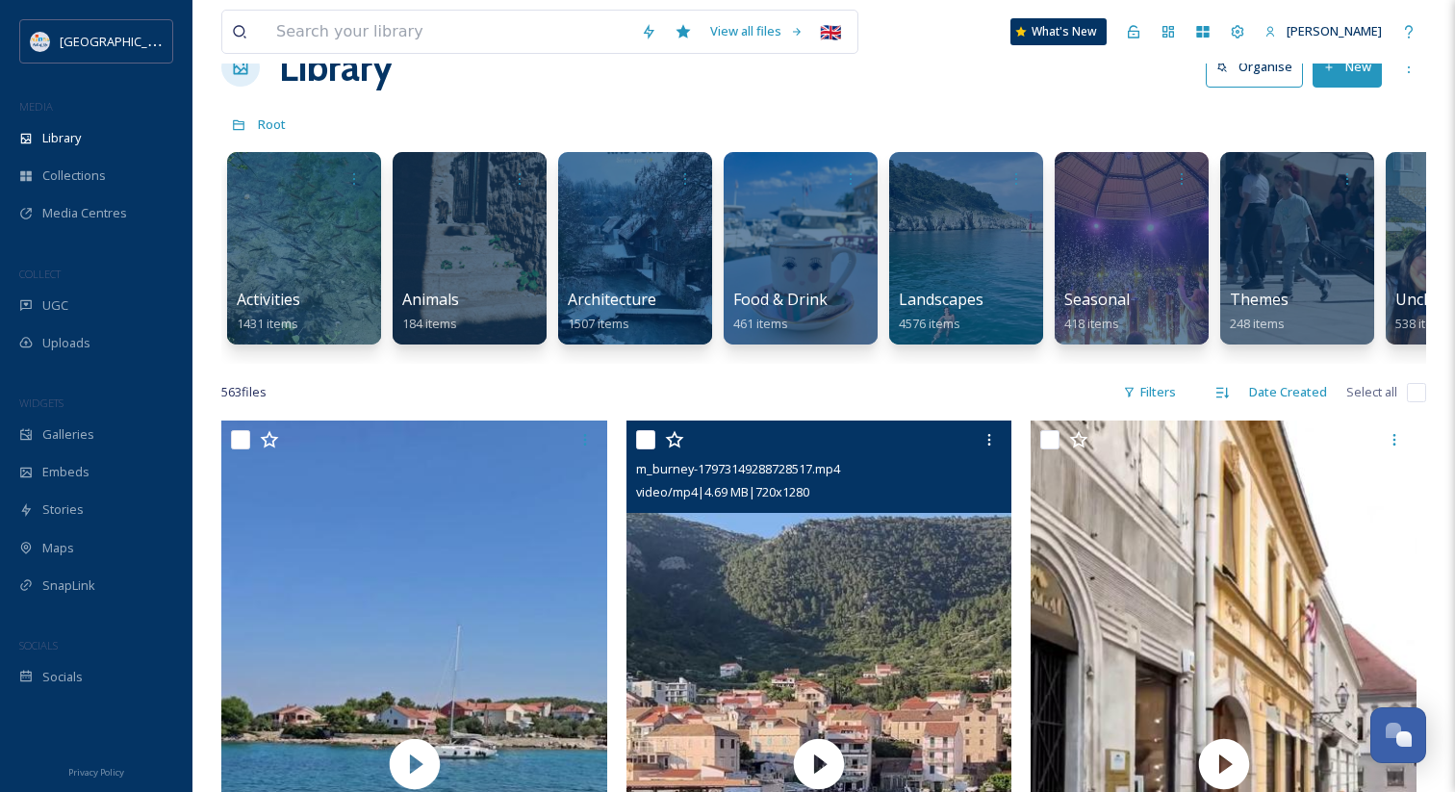
scroll to position [50, 0]
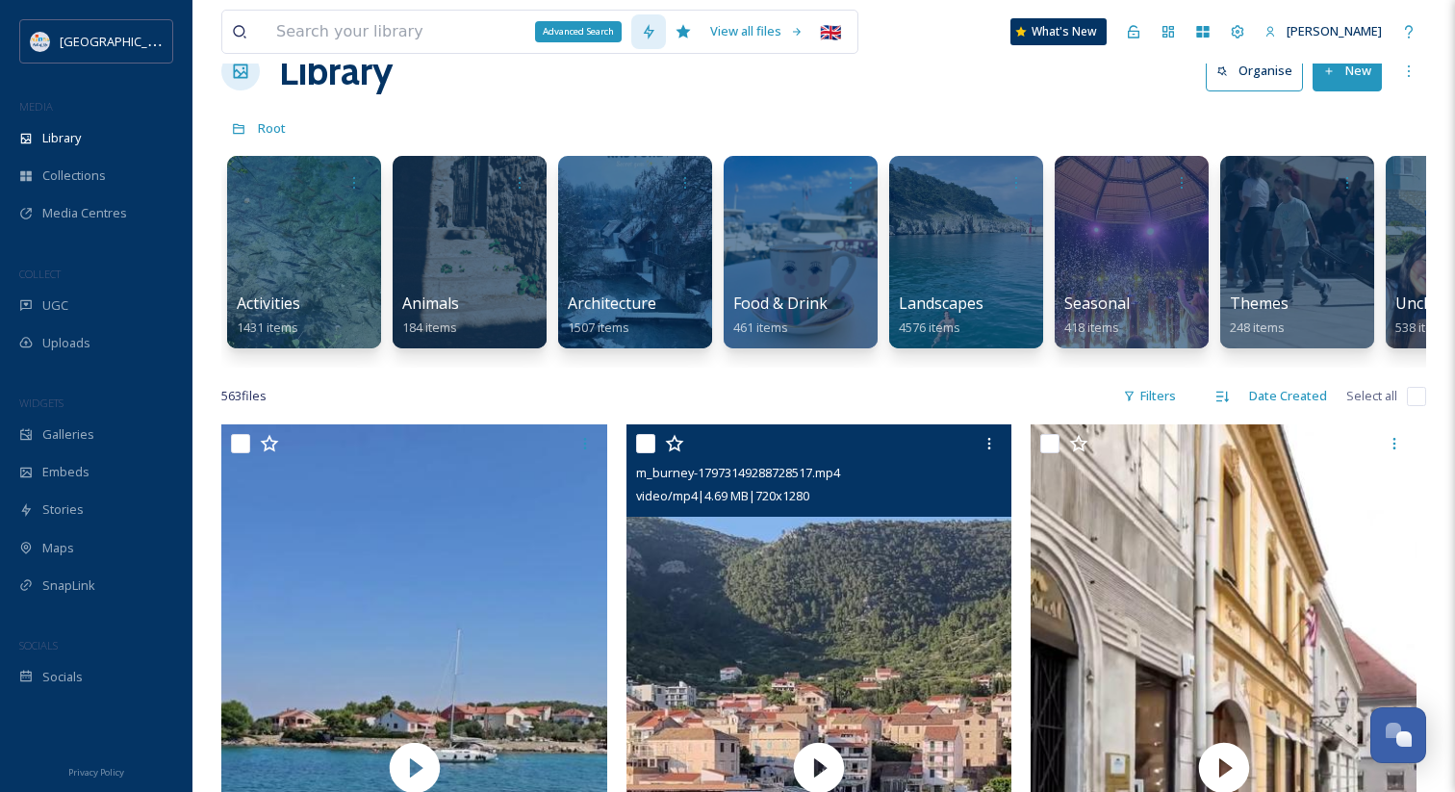
click at [641, 24] on icon at bounding box center [648, 31] width 15 height 15
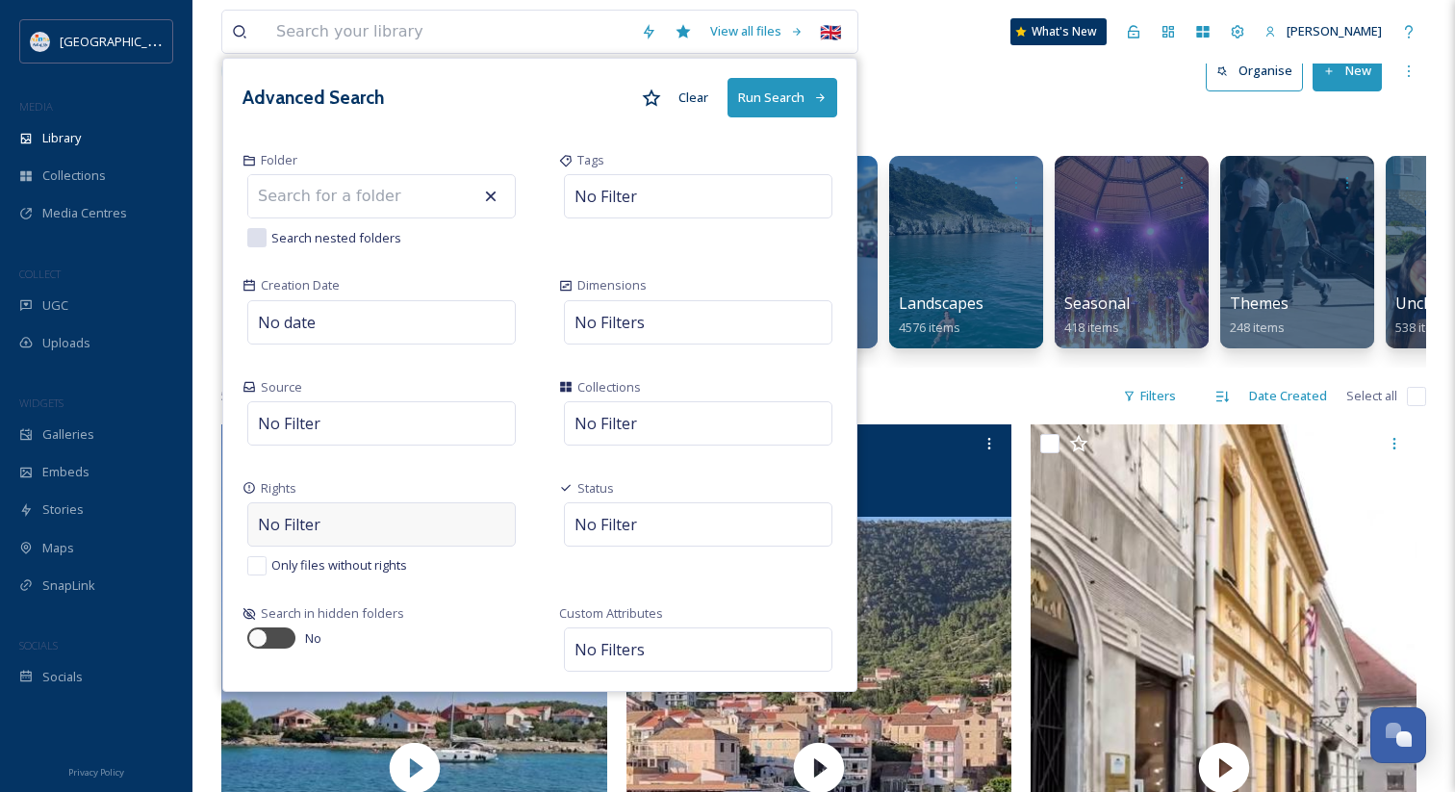
click at [398, 518] on div "No Filter" at bounding box center [381, 524] width 268 height 44
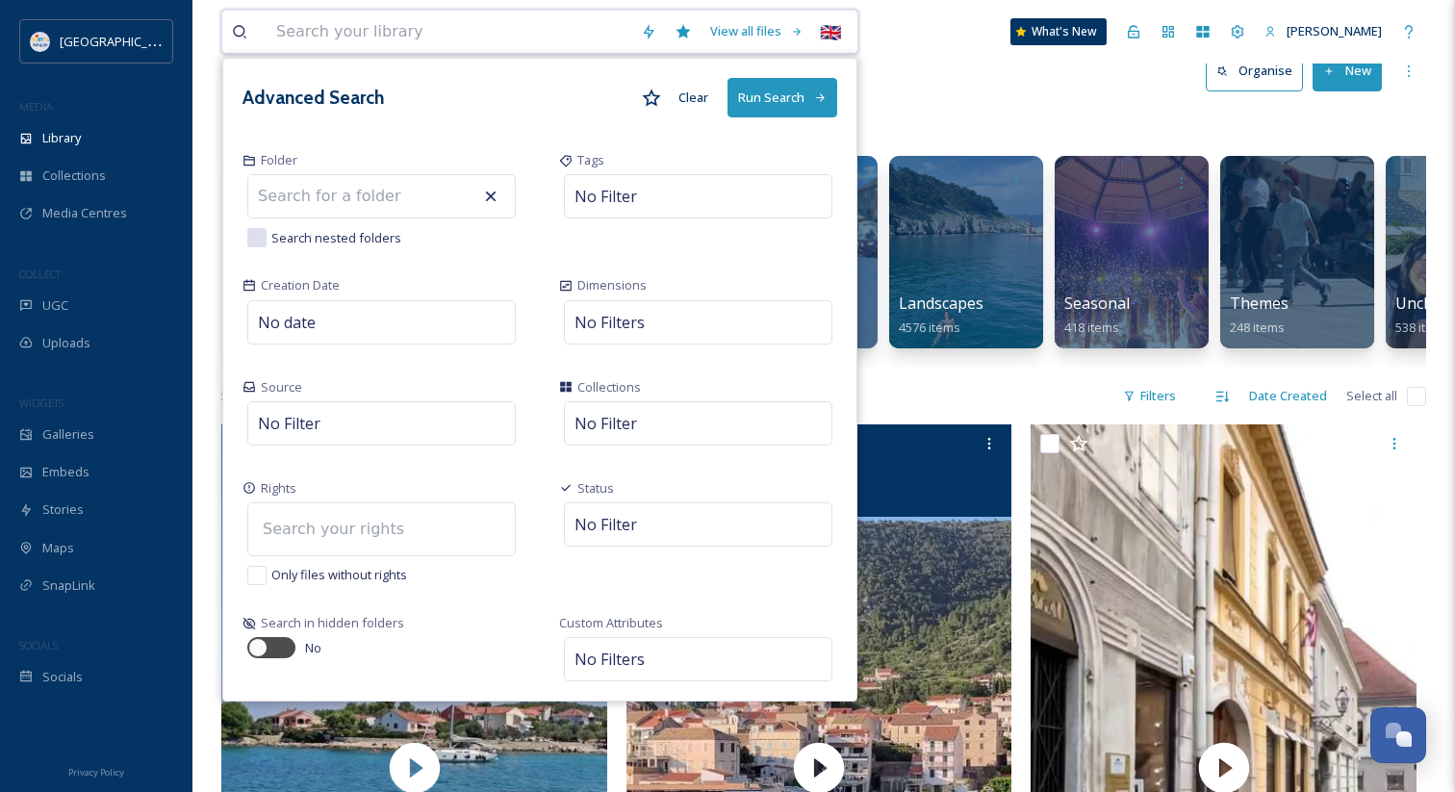
click at [404, 525] on input at bounding box center [359, 529] width 212 height 42
click at [941, 93] on div "Library Organise New" at bounding box center [823, 71] width 1205 height 58
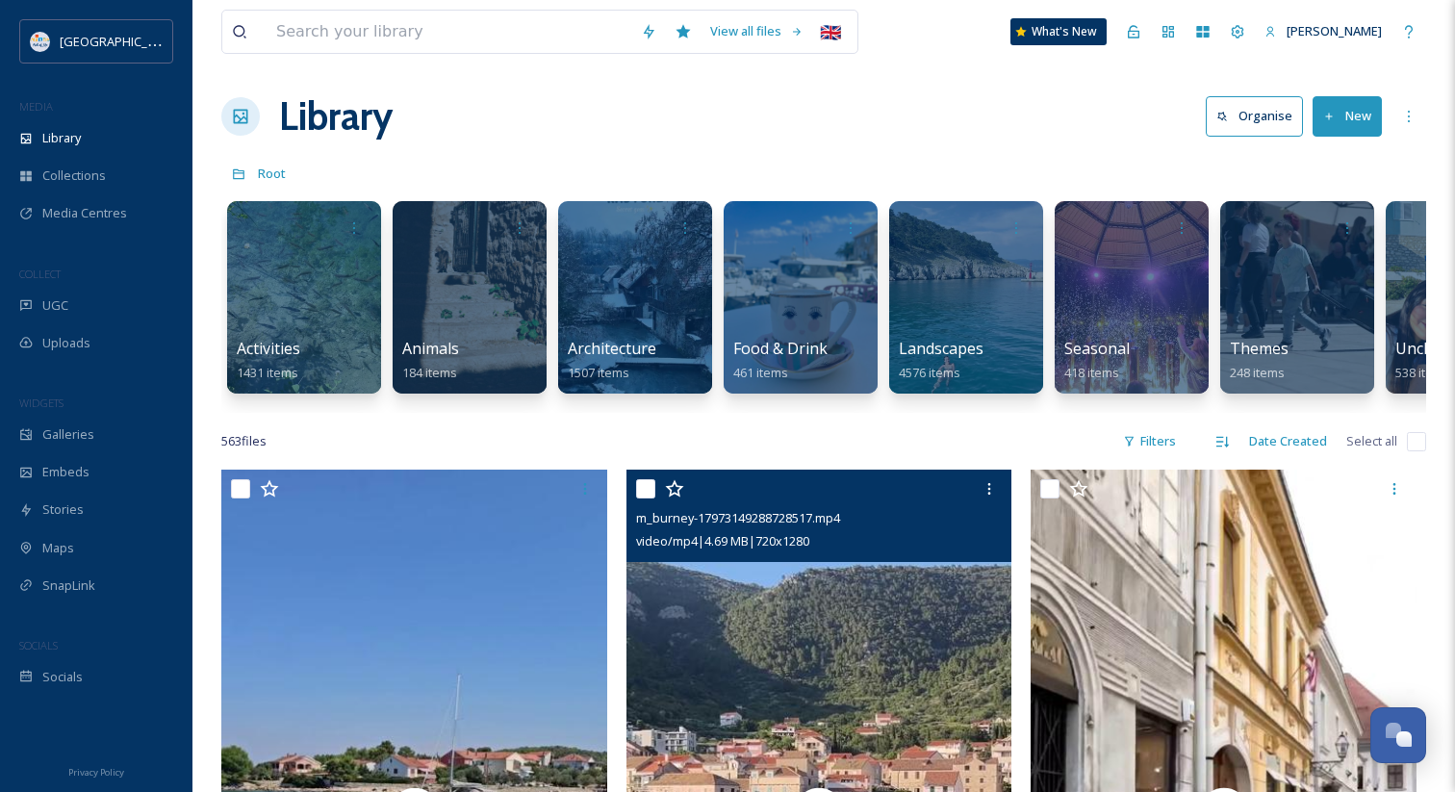
scroll to position [0, 0]
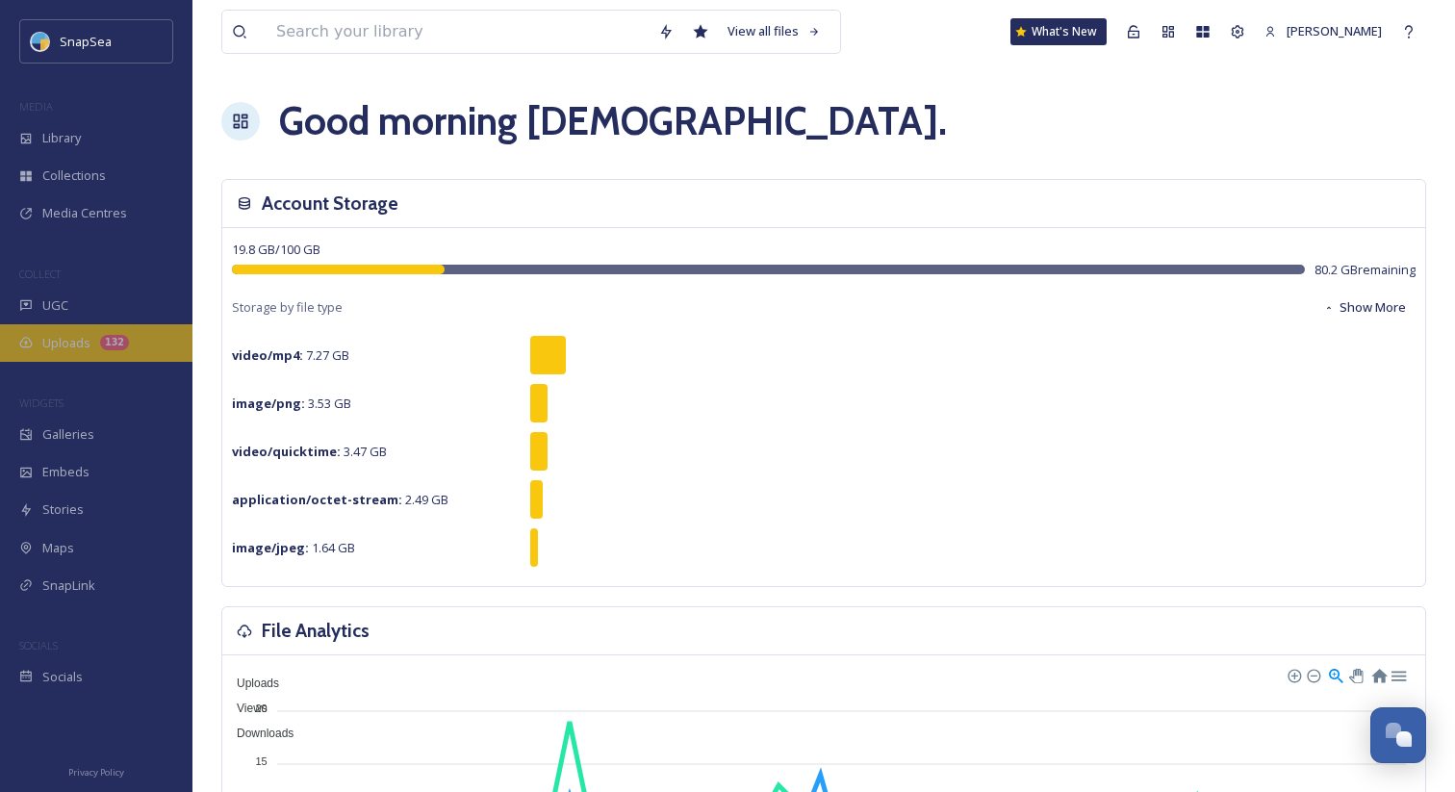
click at [98, 335] on div "Uploads 132" at bounding box center [96, 343] width 192 height 38
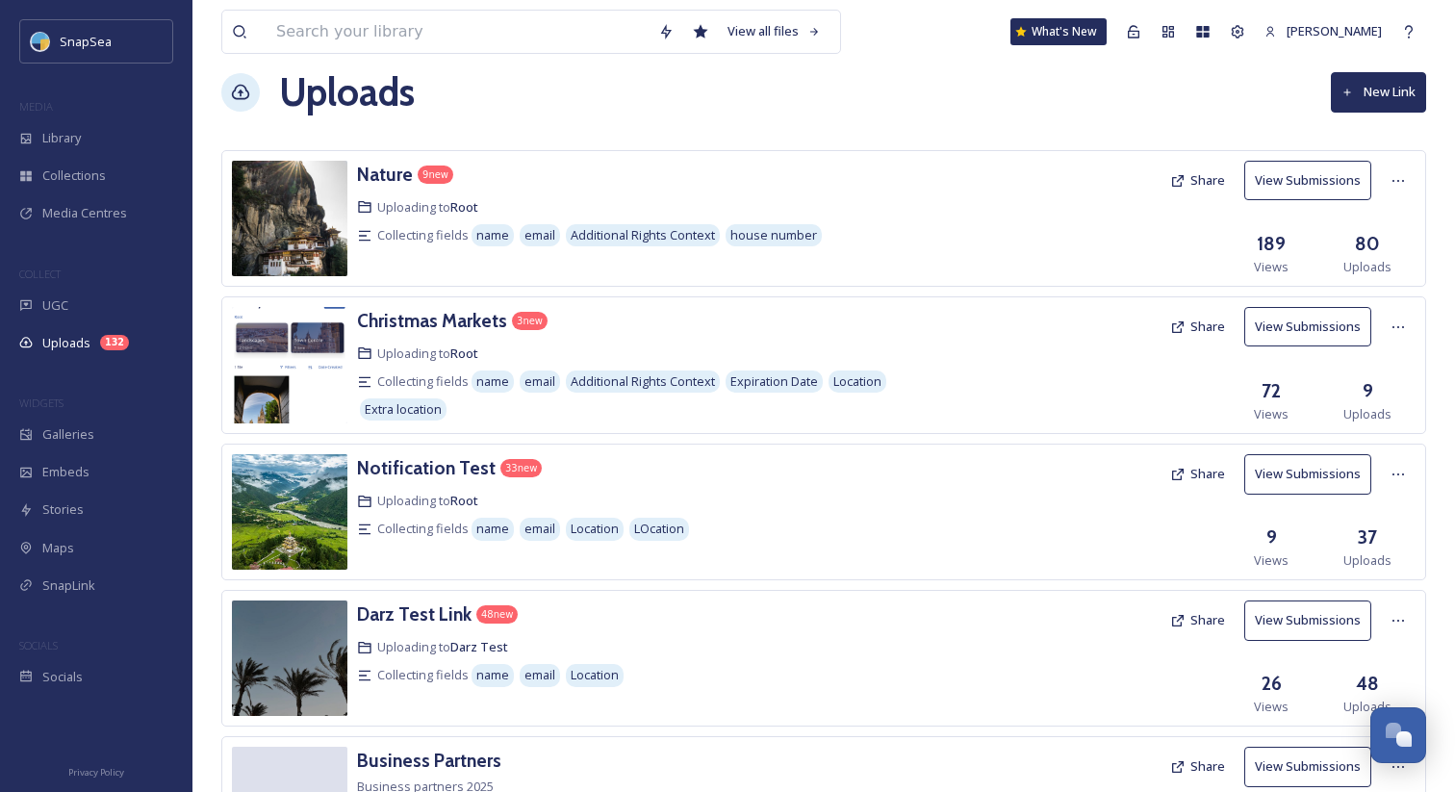
scroll to position [32, 0]
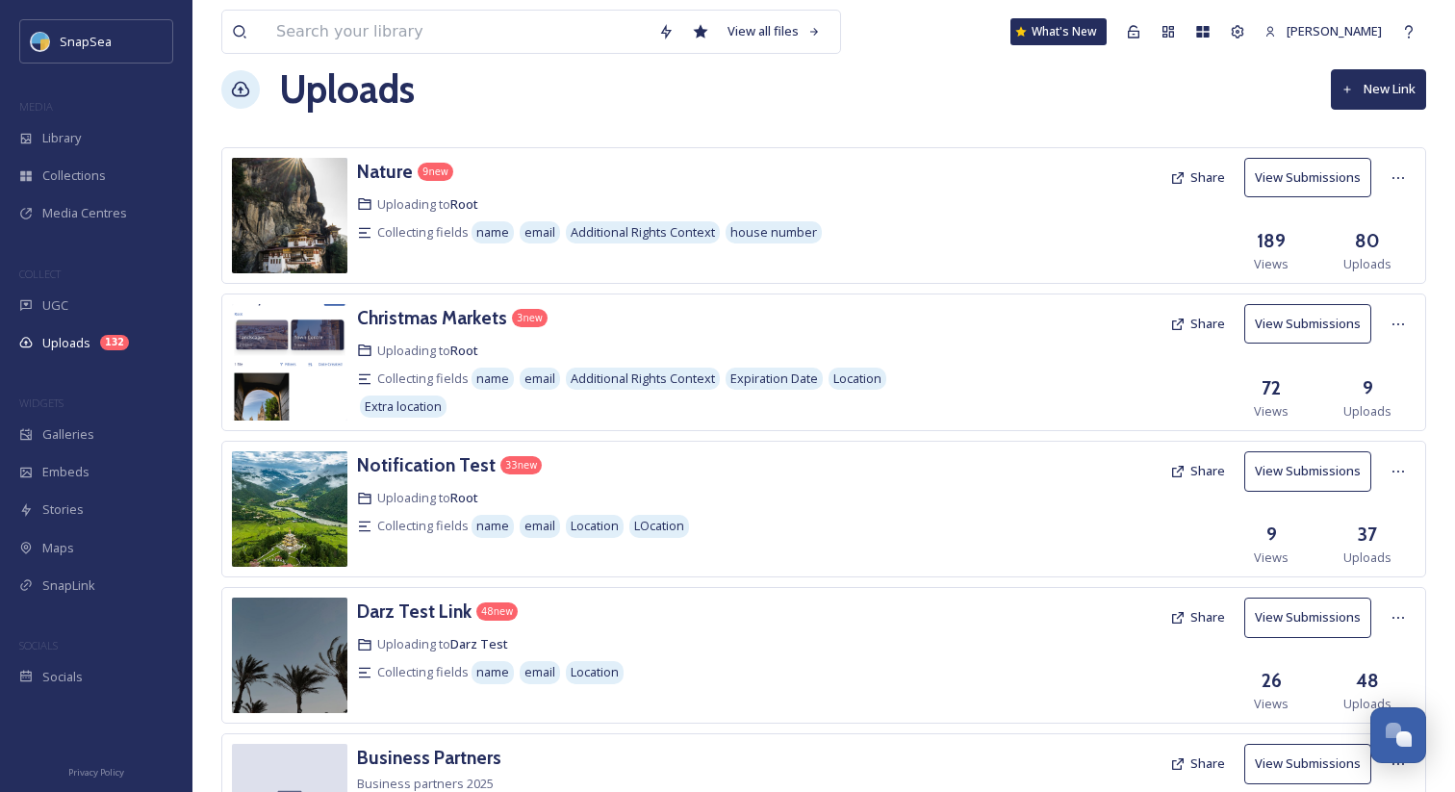
click at [1211, 325] on button "Share" at bounding box center [1197, 324] width 74 height 38
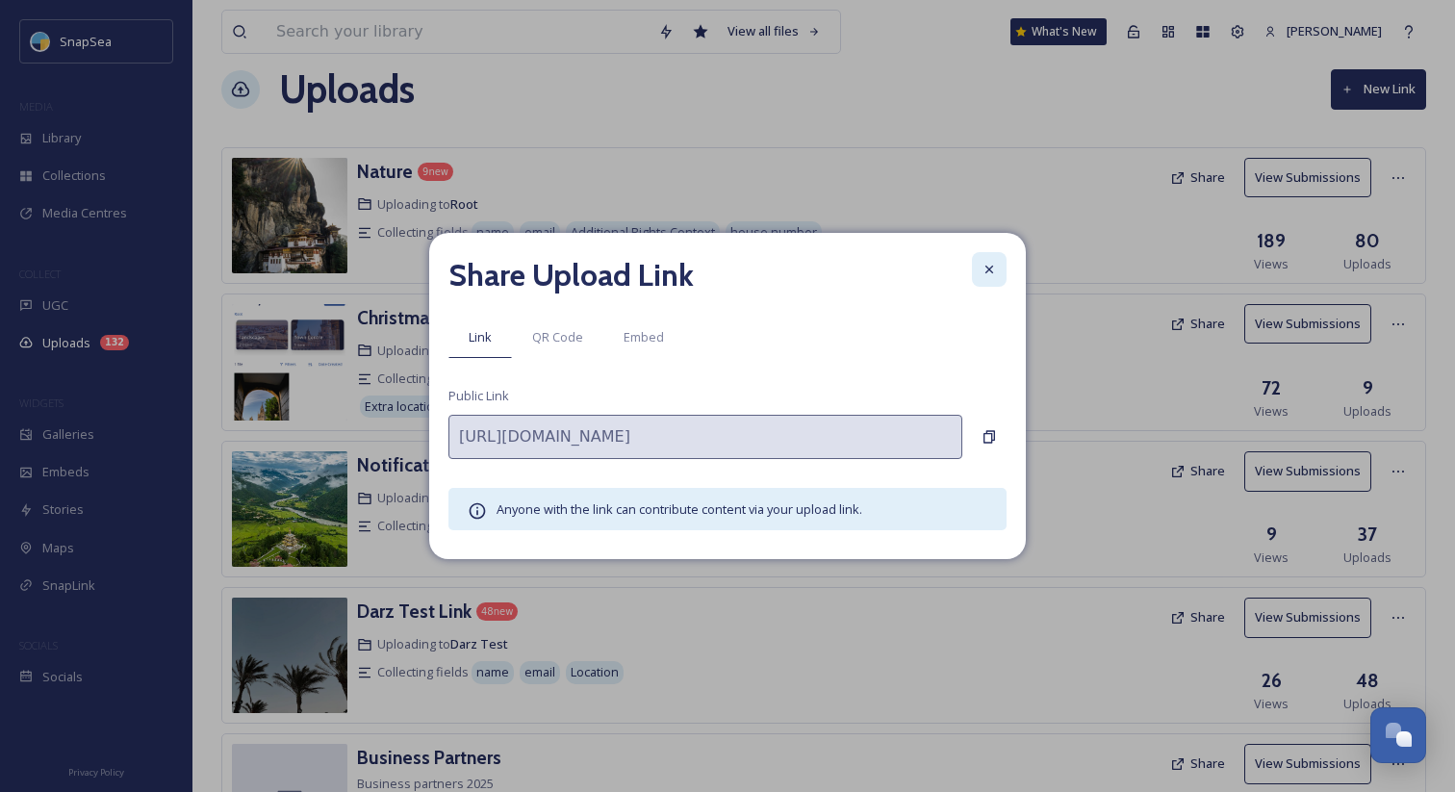
click at [981, 269] on icon at bounding box center [988, 269] width 15 height 15
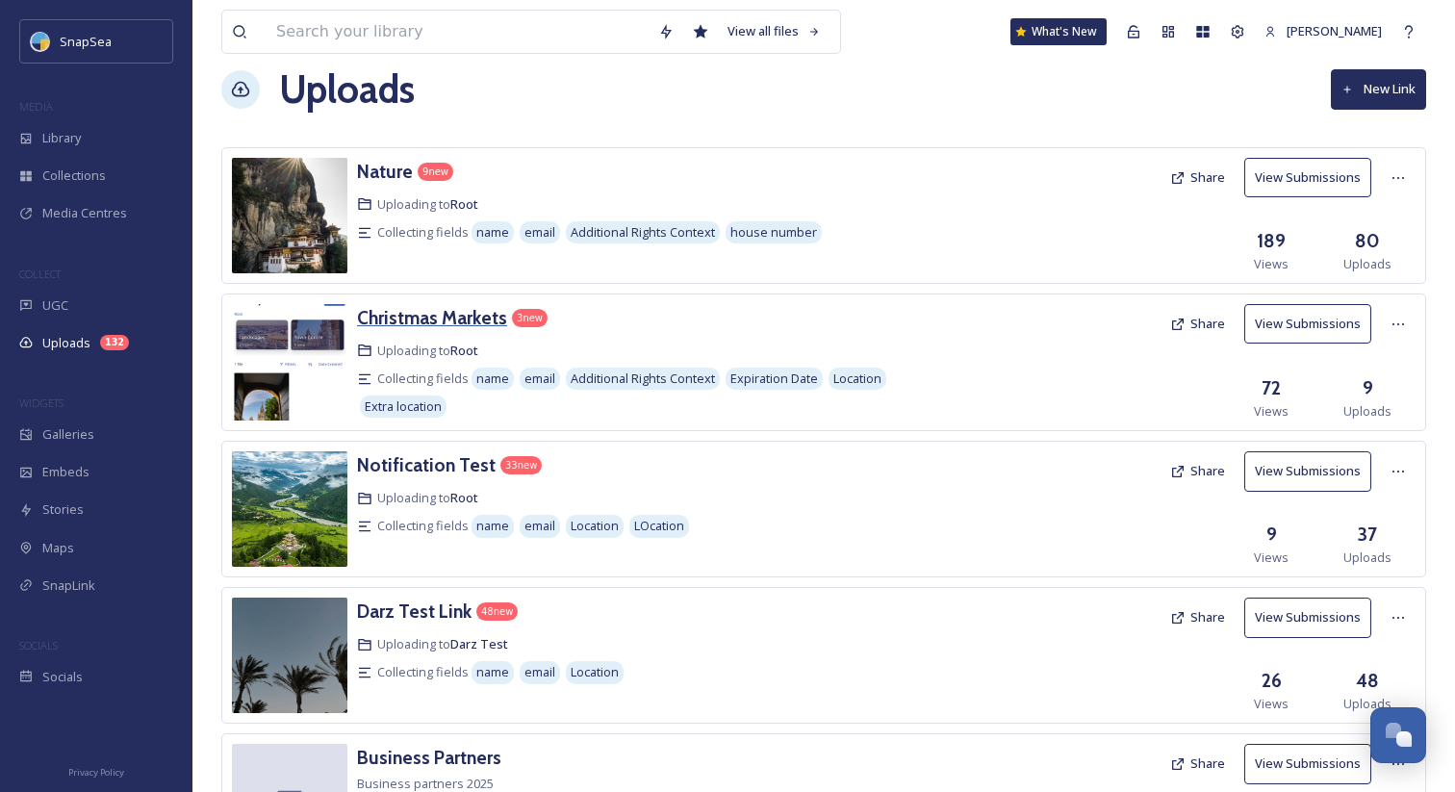
click at [423, 318] on h3 "Christmas Markets" at bounding box center [432, 317] width 150 height 23
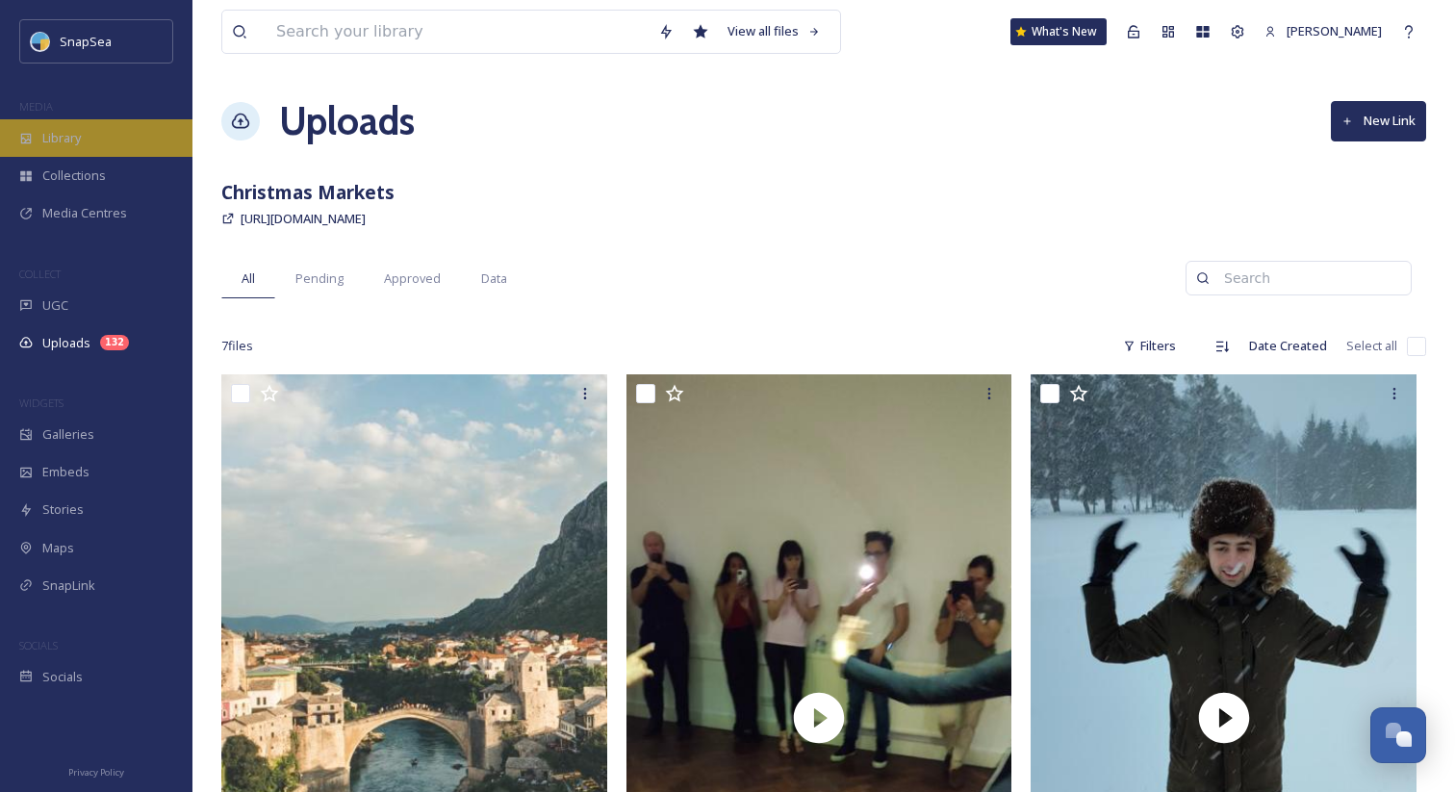
click at [133, 138] on div "Library" at bounding box center [96, 138] width 192 height 38
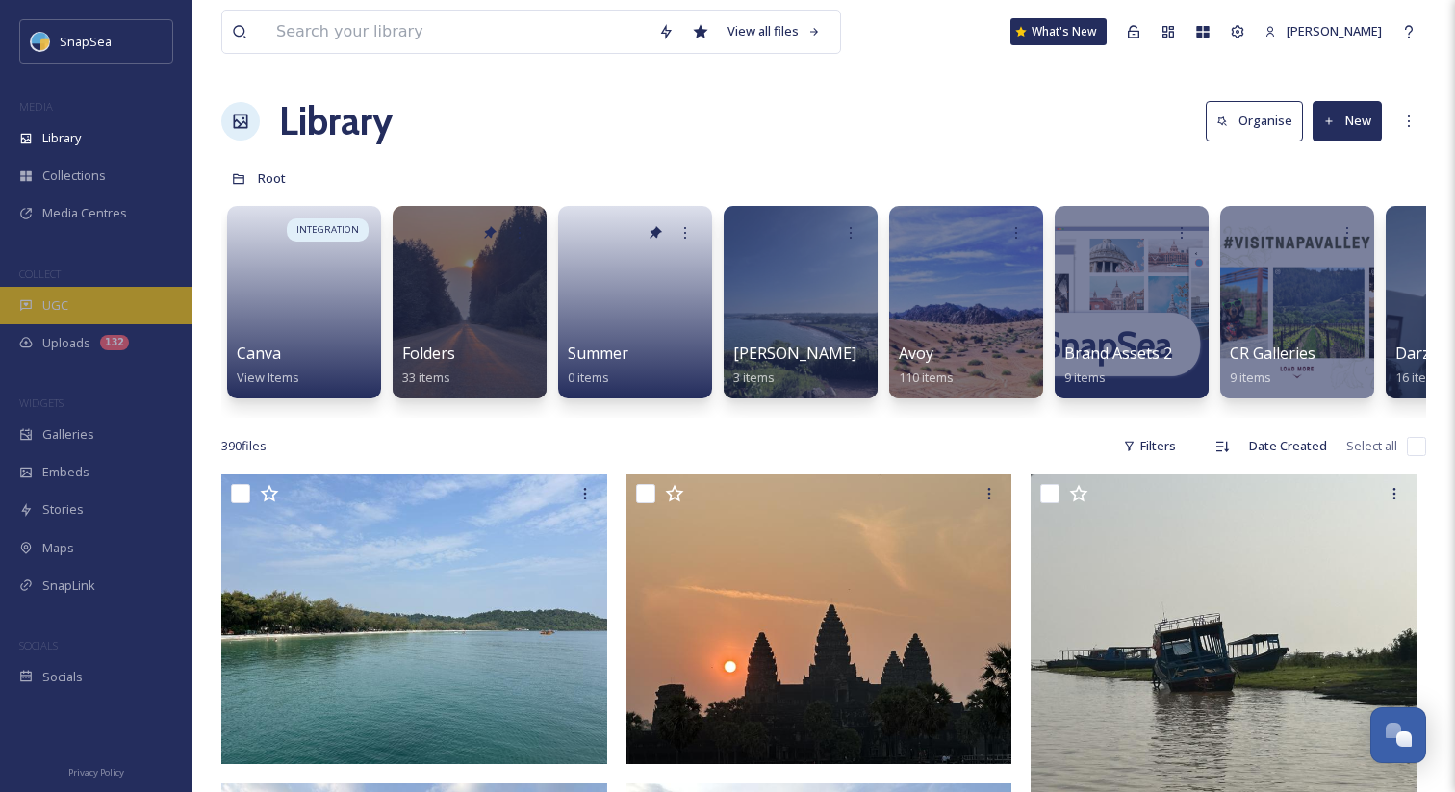
click at [108, 310] on div "UGC" at bounding box center [96, 306] width 192 height 38
